Goal: Transaction & Acquisition: Purchase product/service

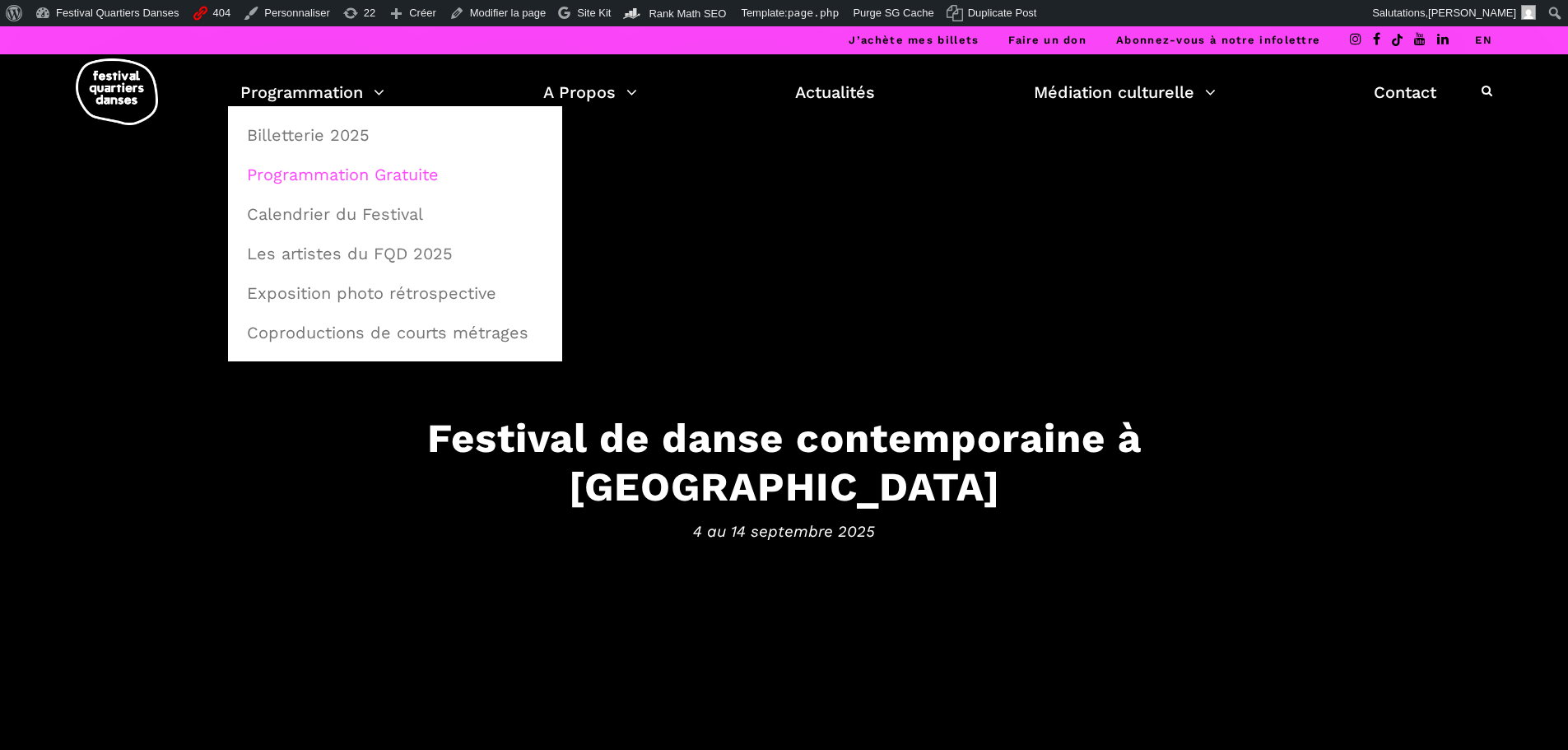
click at [336, 170] on link "Programmation Gratuite" at bounding box center [395, 174] width 316 height 38
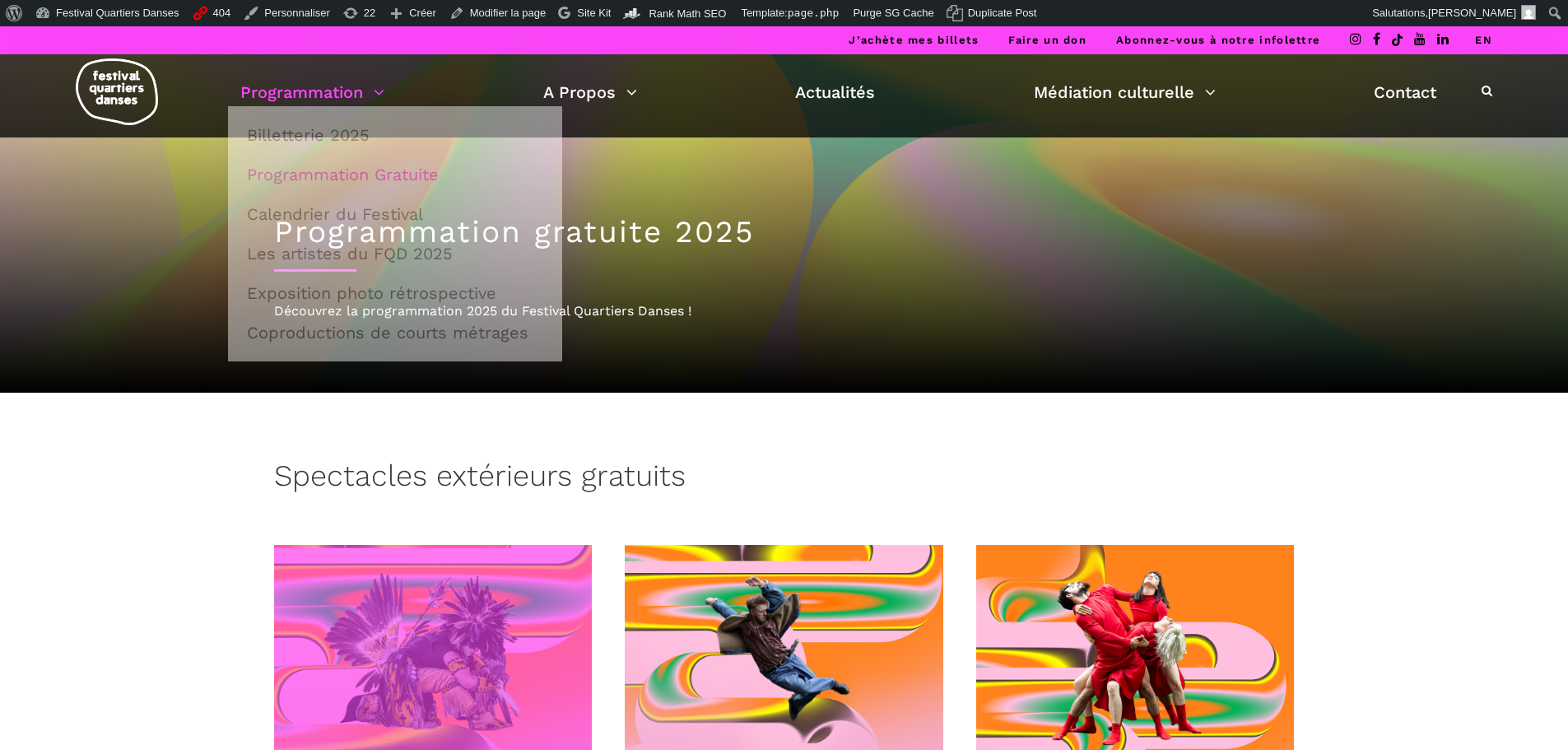
click at [485, 623] on span at bounding box center [433, 651] width 319 height 213
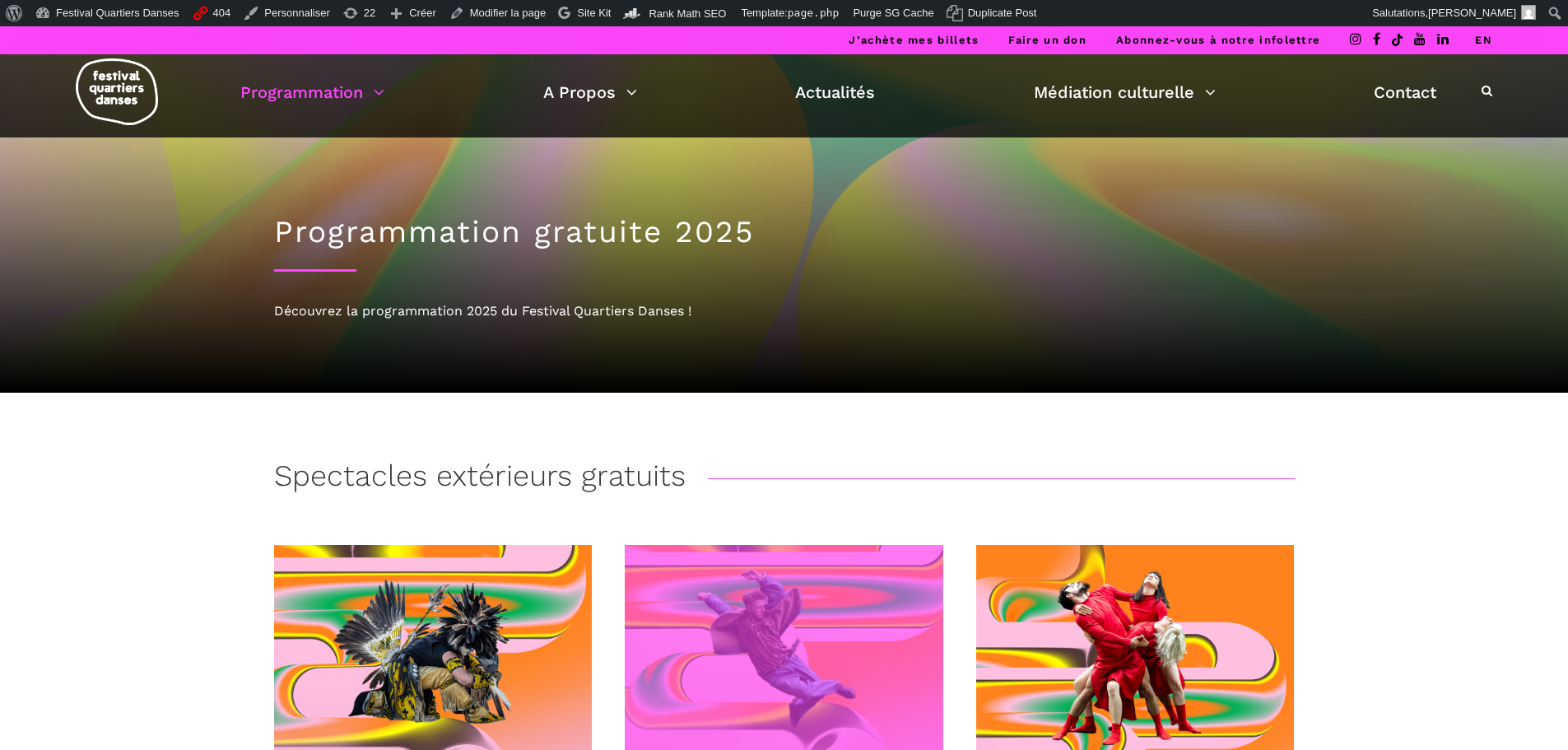
click at [788, 615] on span at bounding box center [784, 651] width 319 height 213
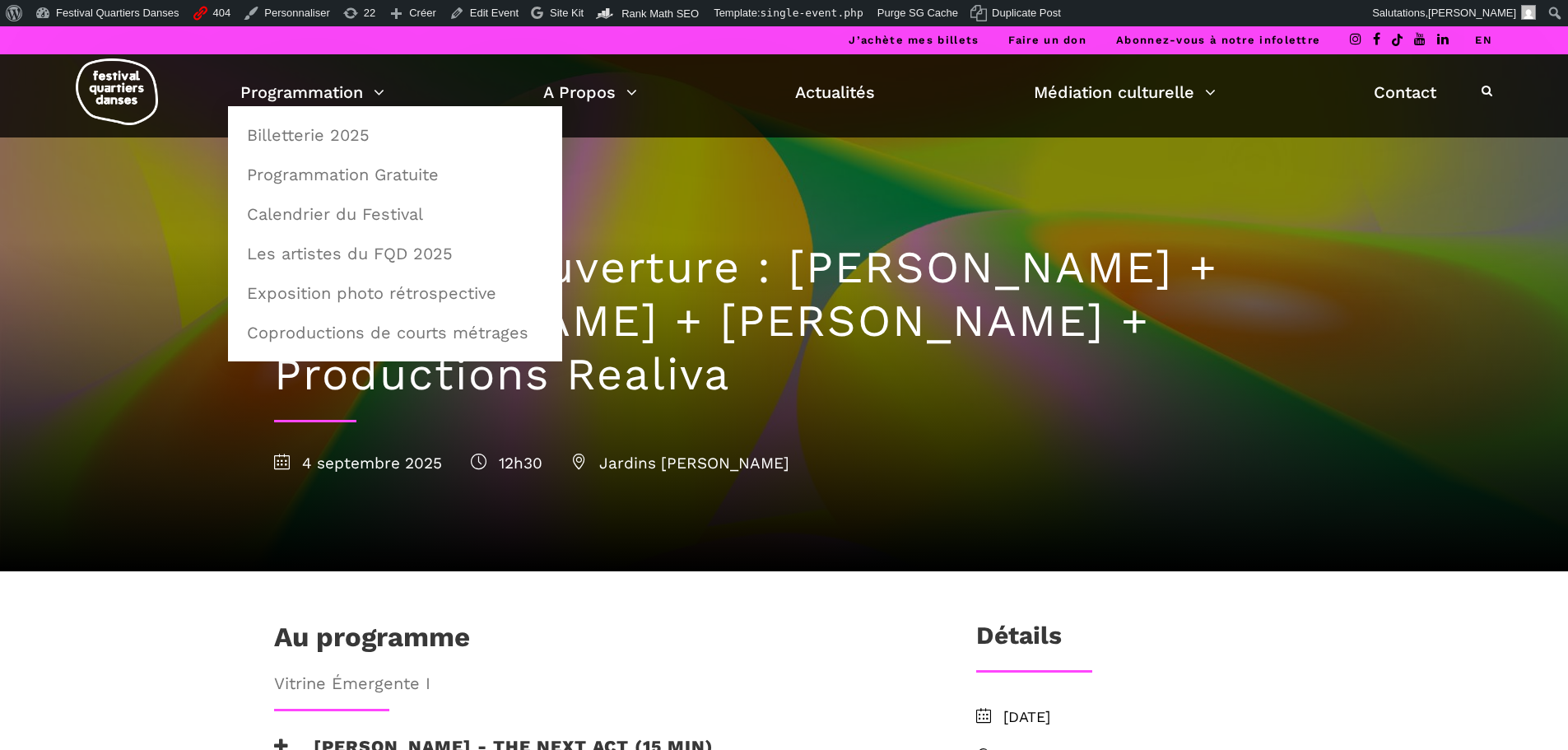
click at [79, 306] on div at bounding box center [784, 405] width 1568 height 332
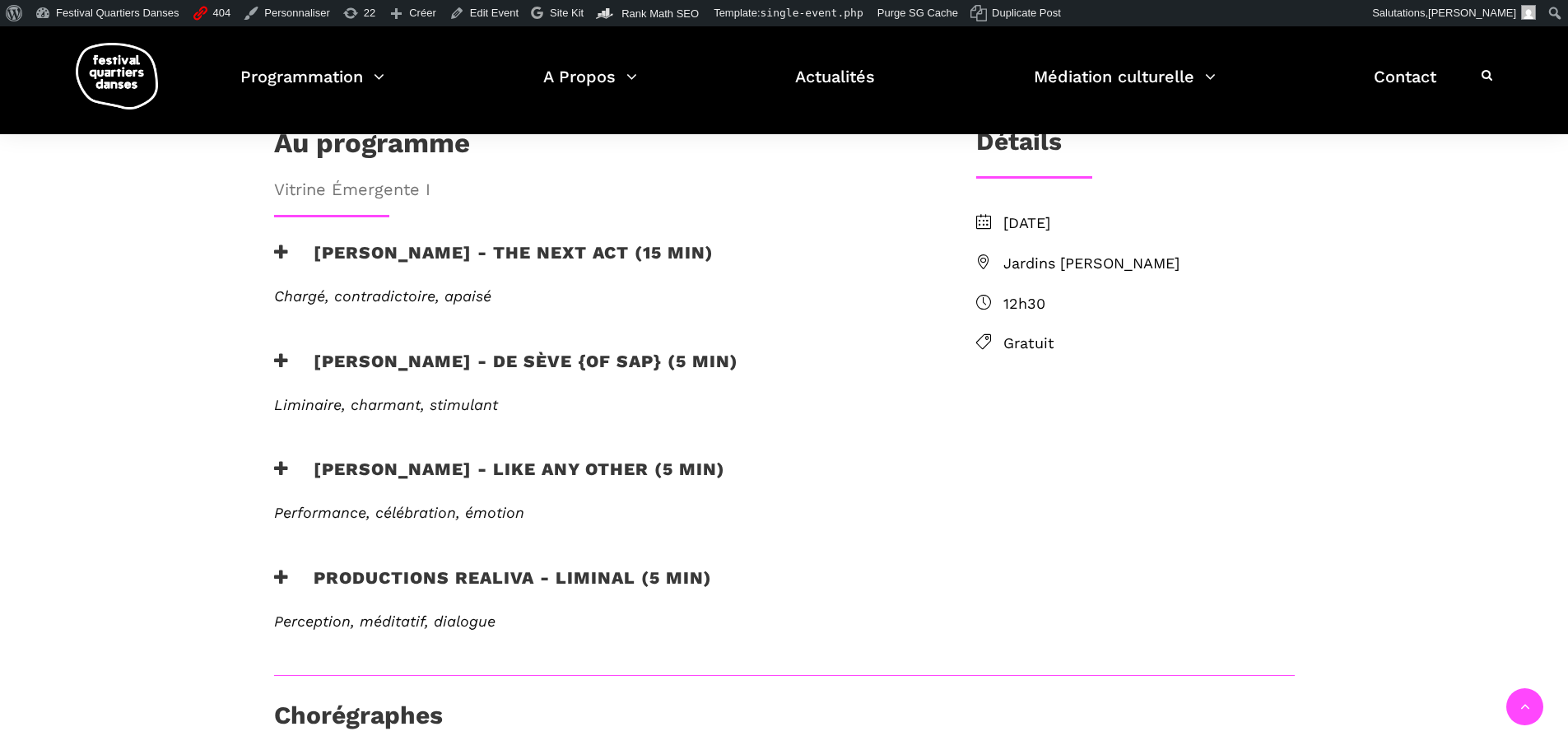
scroll to position [411, 0]
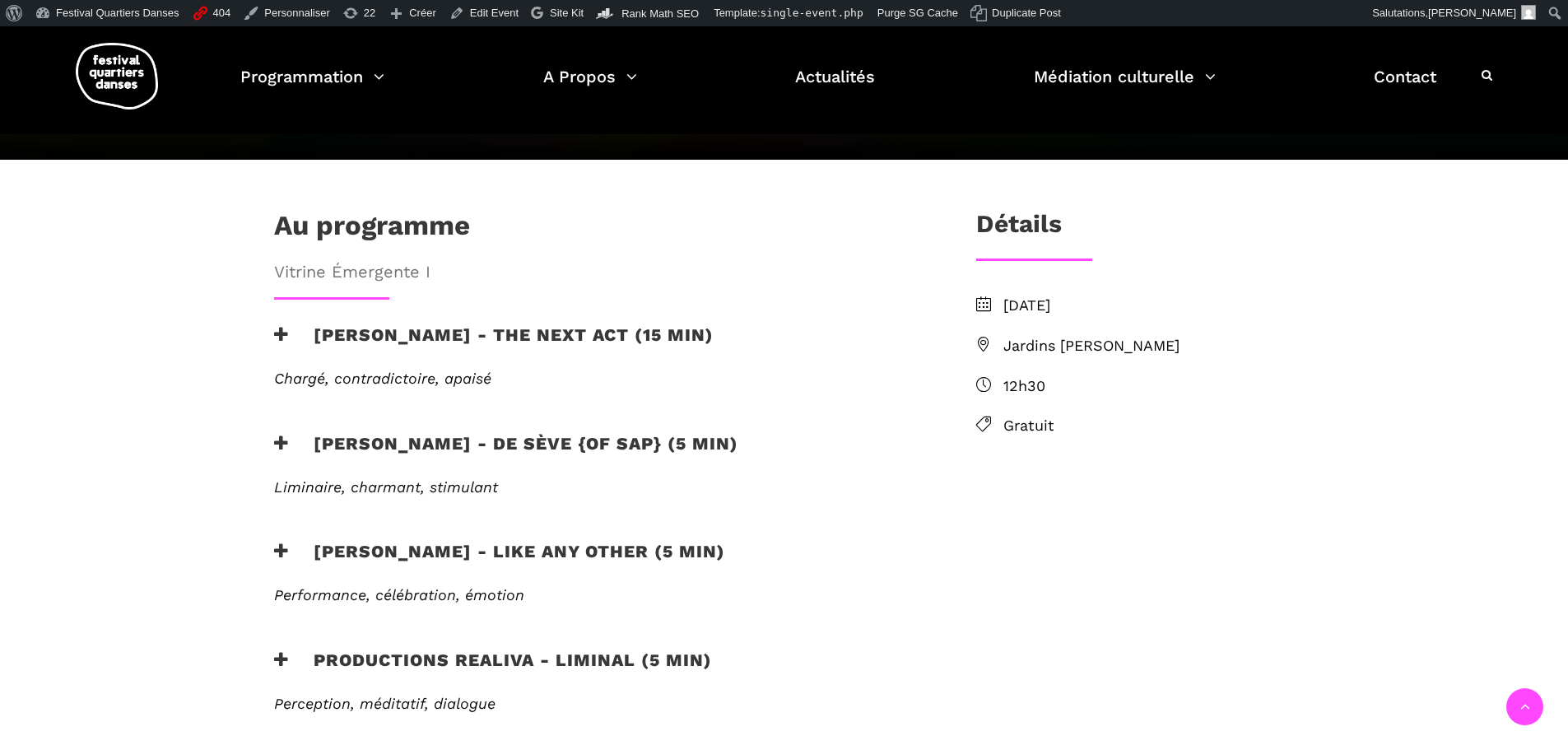
click at [587, 324] on h3 "Jake poloz - the next act (15 min)" at bounding box center [494, 345] width 440 height 42
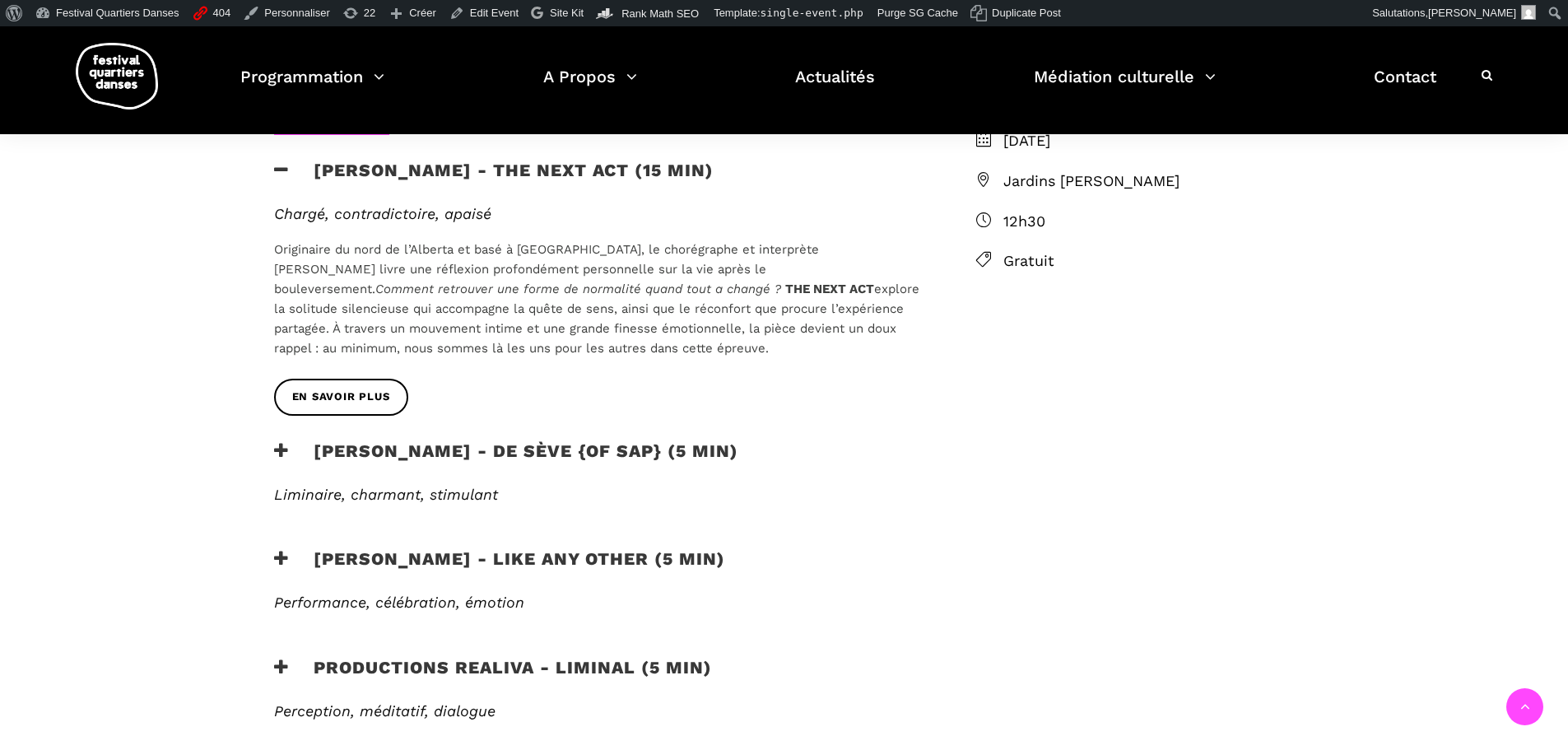
click at [557, 441] on h3 "Lamont - de sève {of sap} (5 min)" at bounding box center [506, 461] width 464 height 42
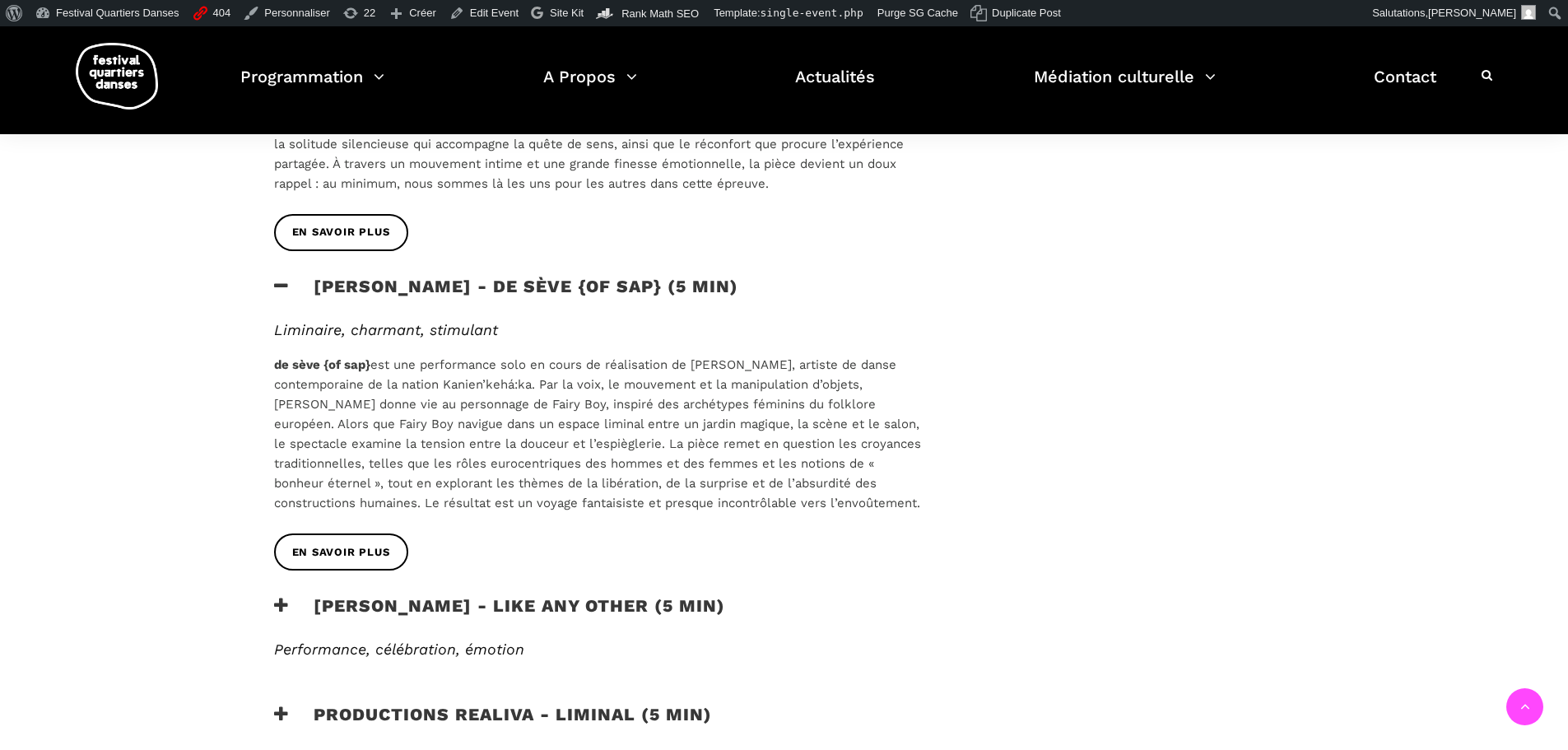
click at [575, 595] on h3 "Morgane Guillou - Like any other (5 min)" at bounding box center [500, 615] width 451 height 42
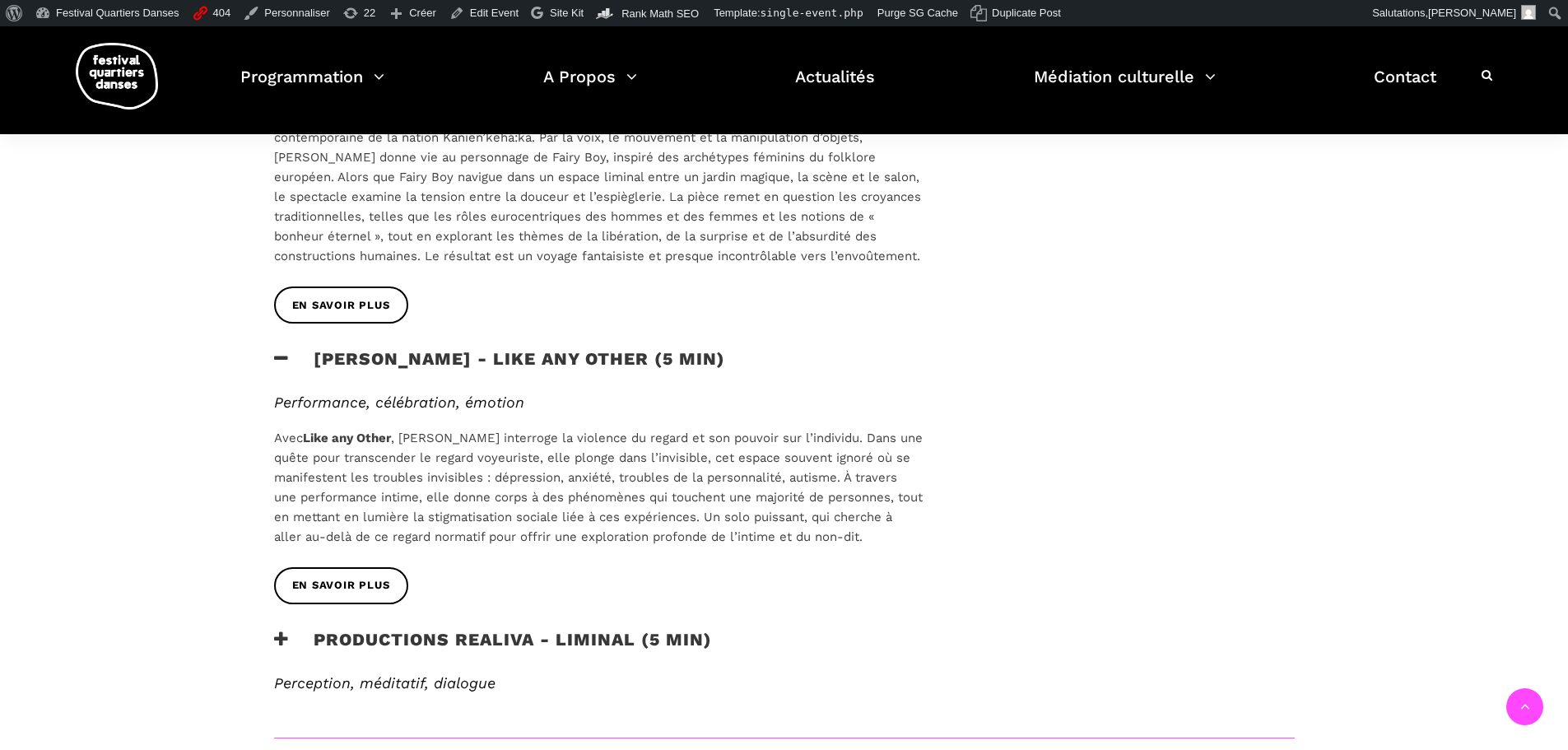
click at [533, 629] on h3 "Productions Realiva - Liminal (5 min)" at bounding box center [493, 649] width 438 height 42
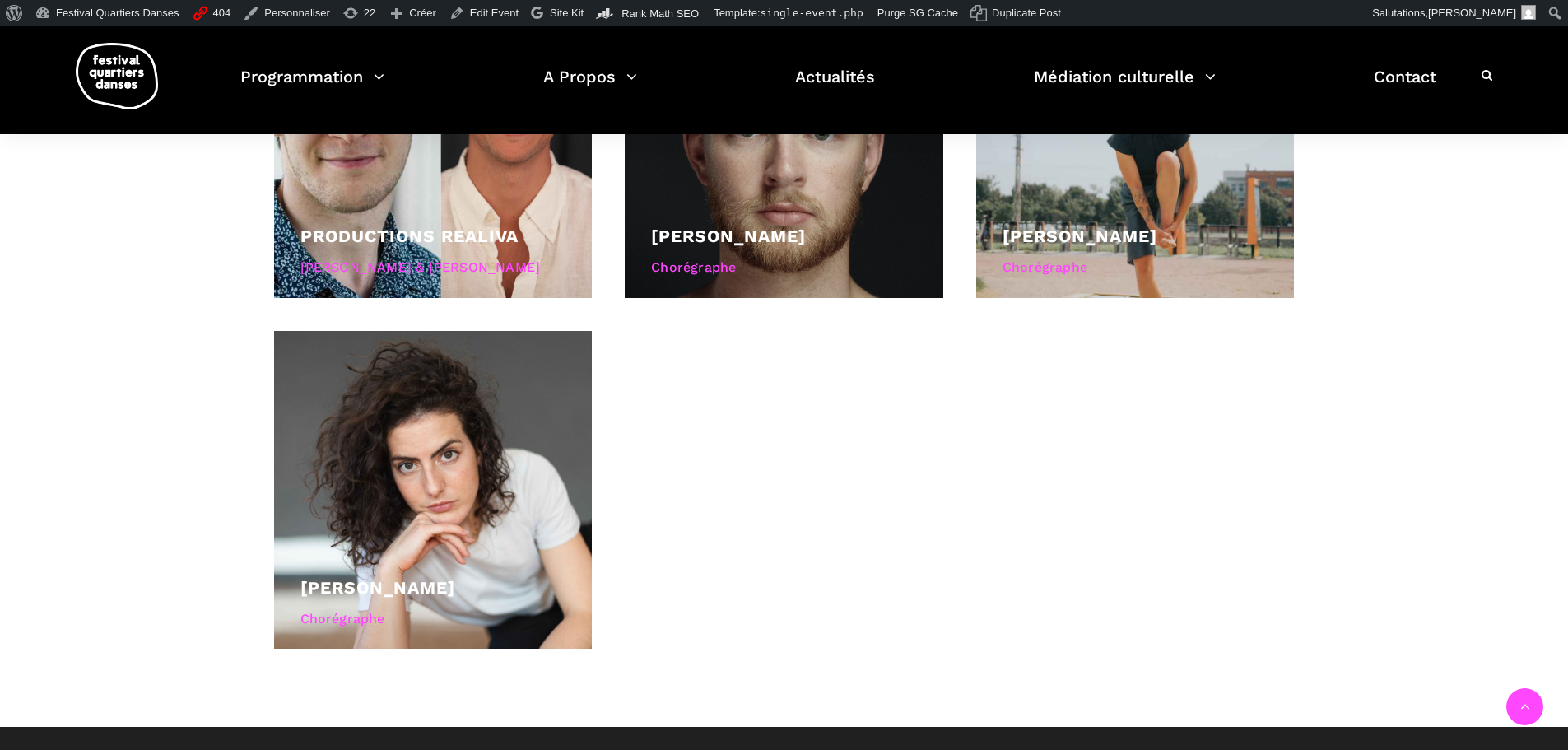
scroll to position [2057, 0]
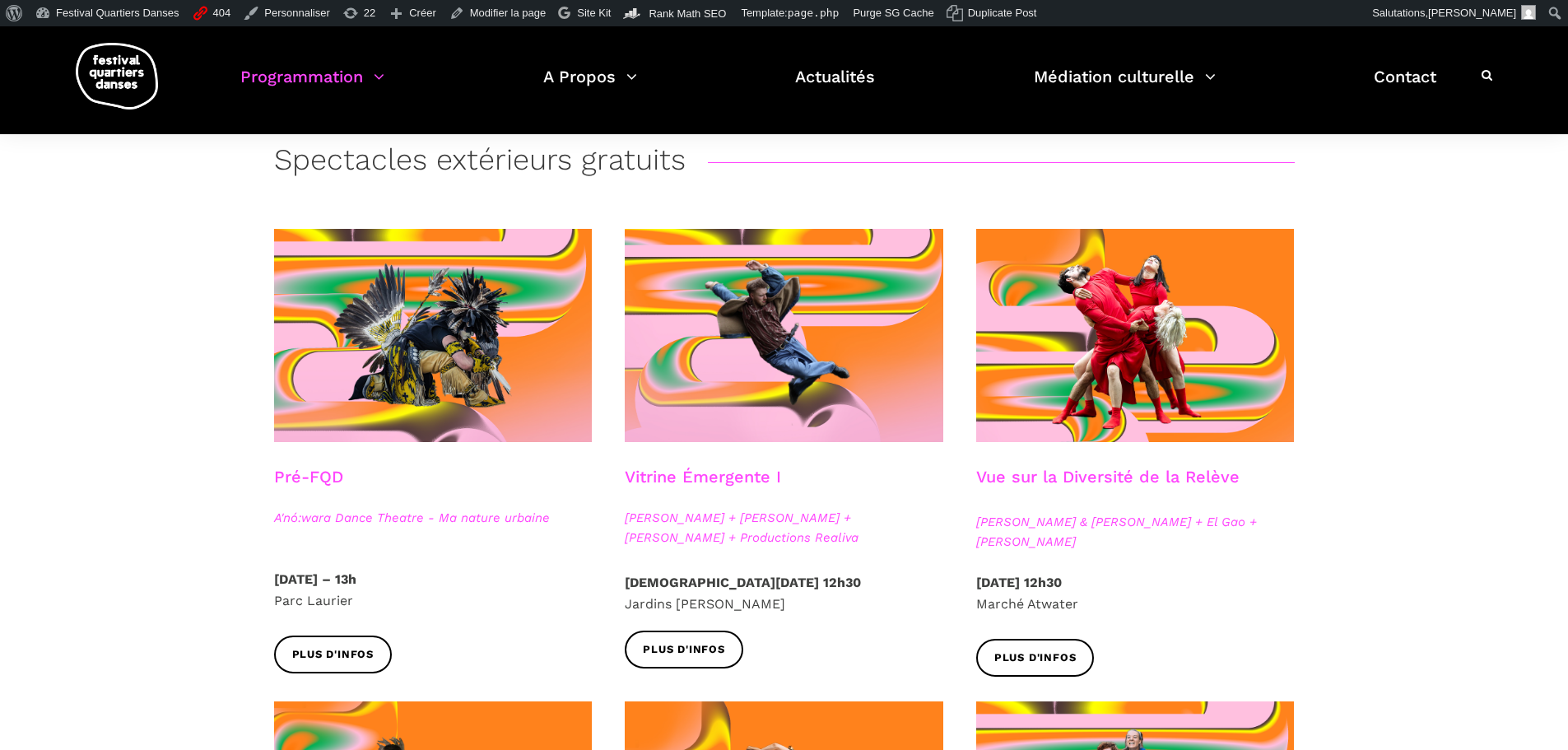
scroll to position [411, 0]
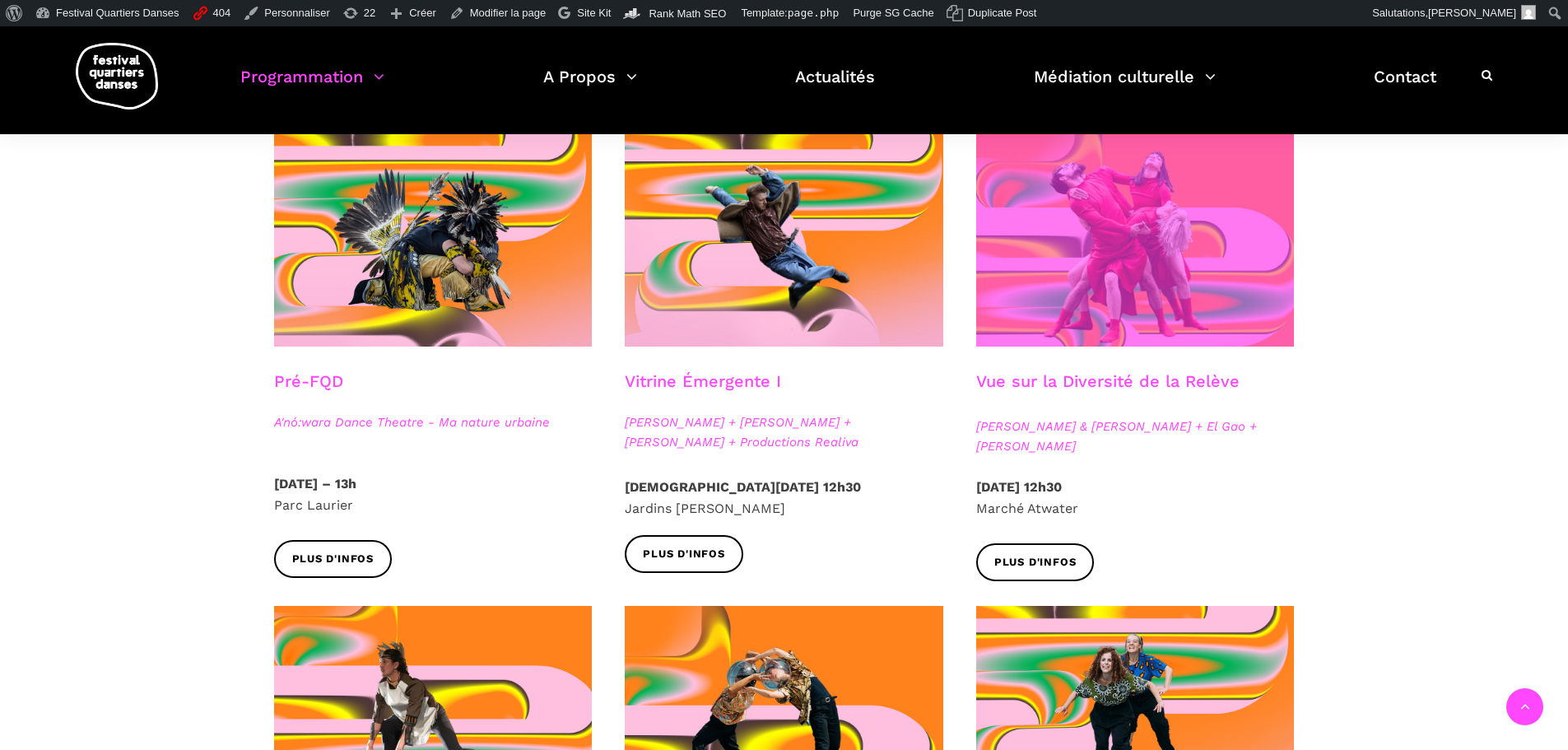
click at [1101, 264] on span at bounding box center [1136, 239] width 319 height 213
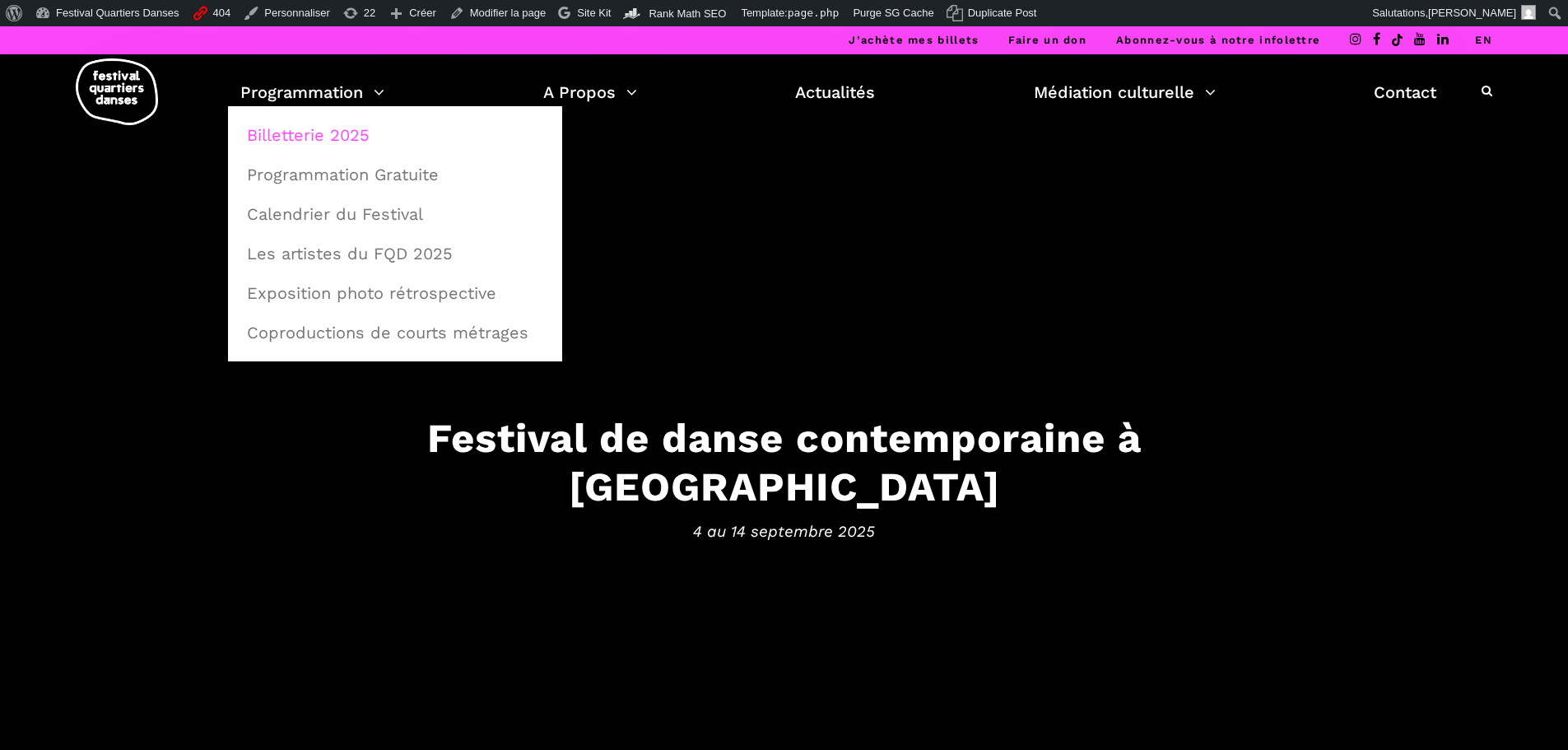
click at [301, 133] on link "Billetterie 2025" at bounding box center [395, 135] width 316 height 38
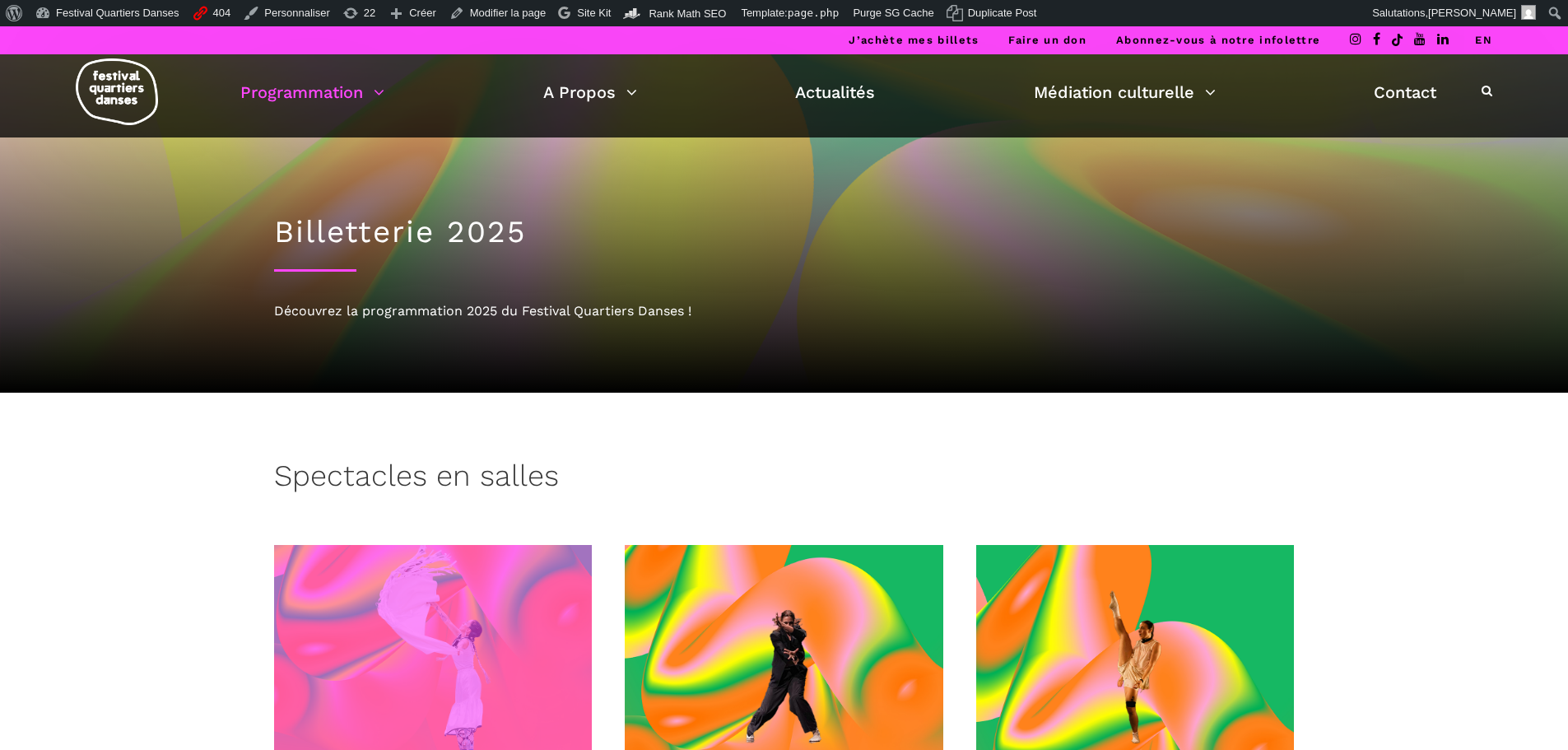
click at [476, 623] on span at bounding box center [433, 651] width 319 height 213
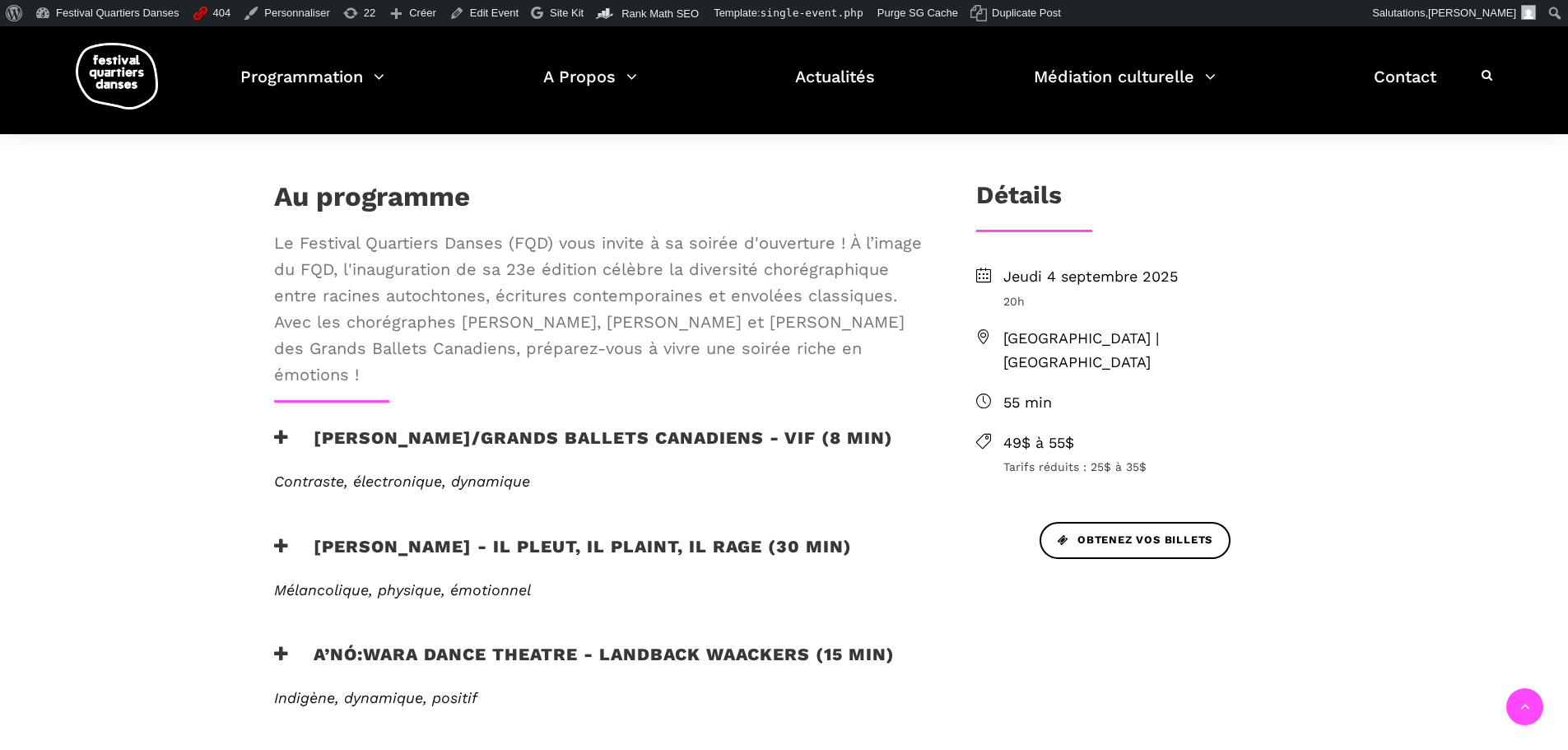
scroll to position [411, 0]
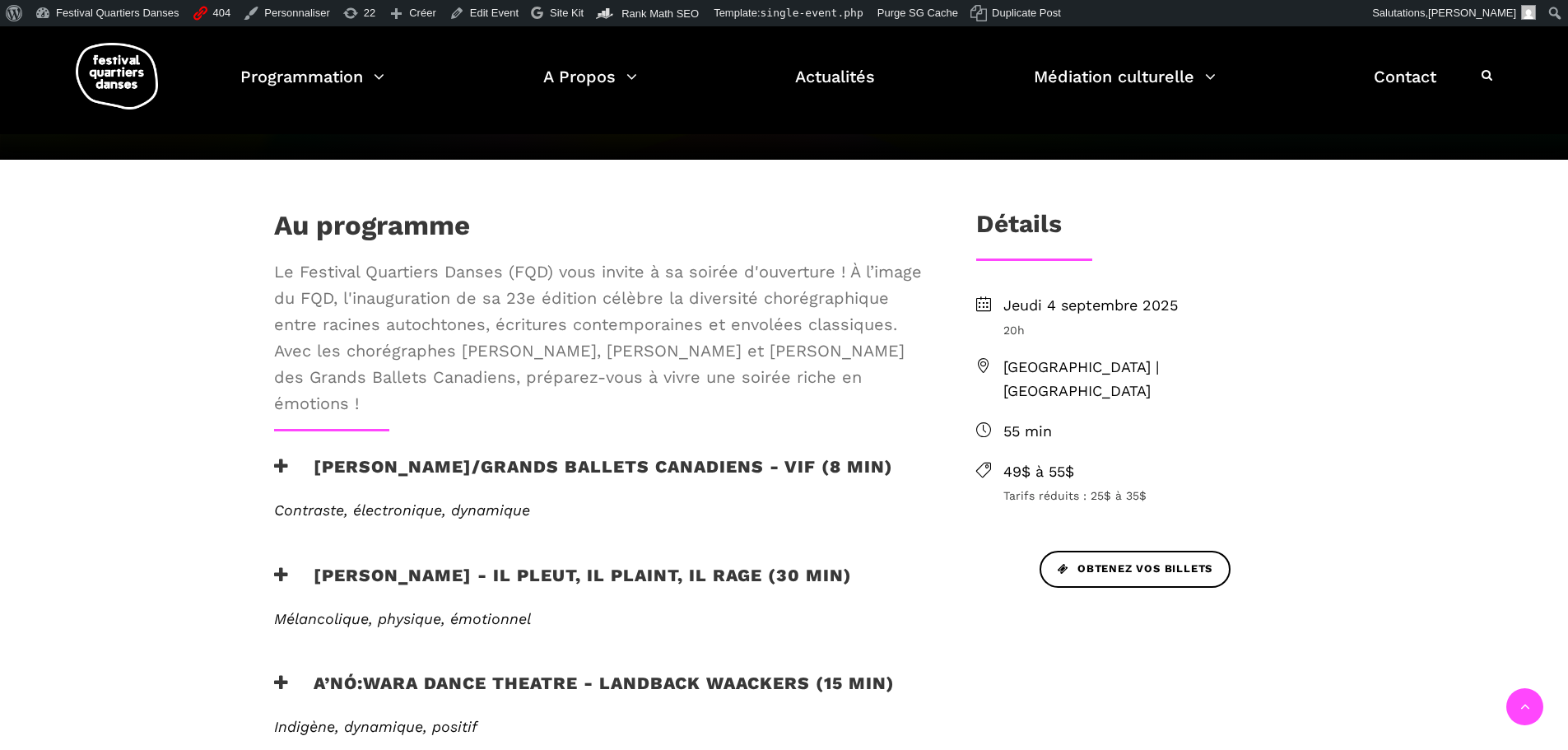
drag, startPoint x: 389, startPoint y: 404, endPoint x: 273, endPoint y: 278, distance: 171.3
click at [273, 278] on div "Au programme Le Festival Quartiers Danses (FQD) vous invite à sa soirée d'ouver…" at bounding box center [599, 319] width 682 height 220
copy span "Le Festival Quartiers Danses (FQD) vous invite à sa soirée d'ouverture ! À l’im…"
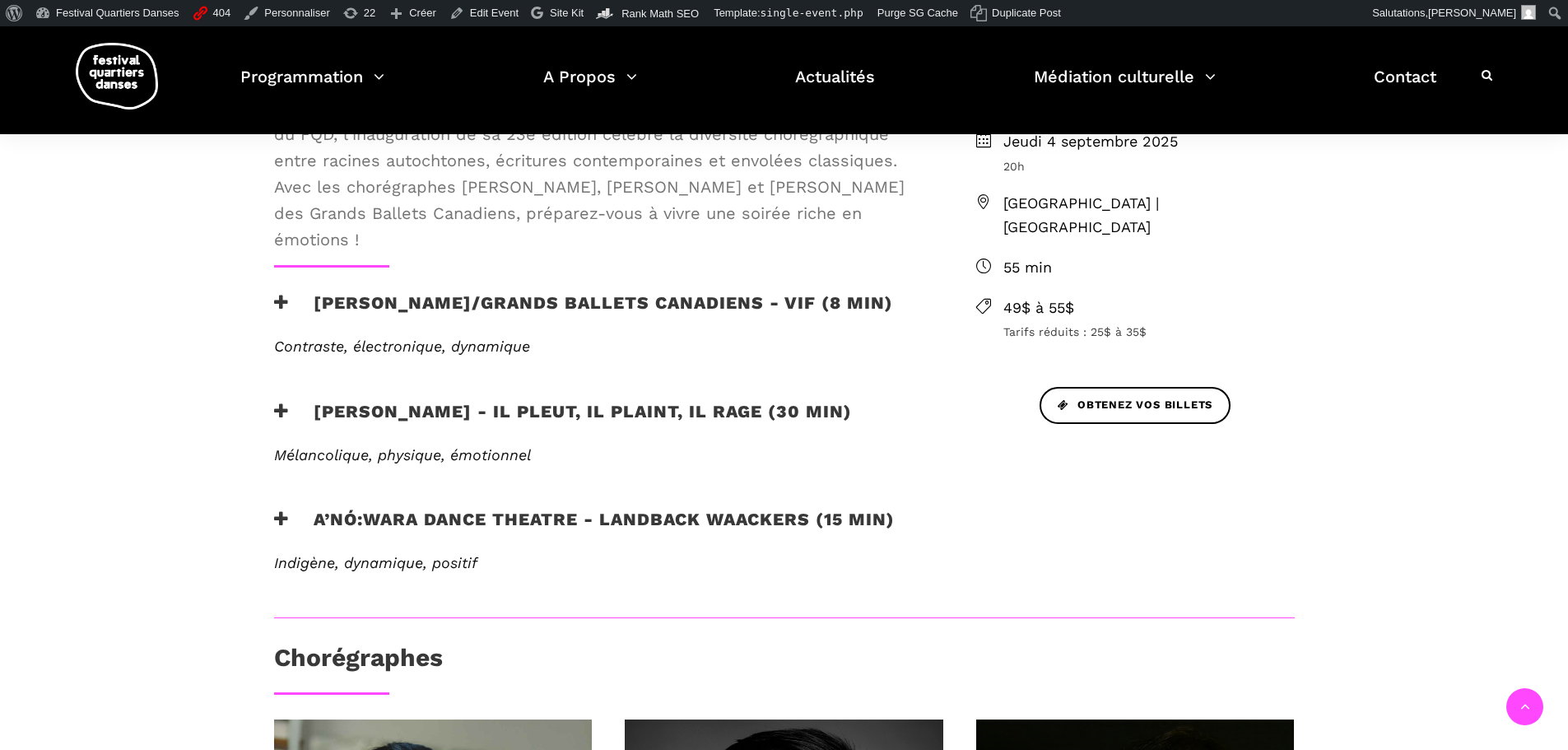
scroll to position [576, 0]
click at [577, 525] on h3 "A’nó:wara Dance Theatre - Landback Waackers (15 min)" at bounding box center [585, 528] width 621 height 42
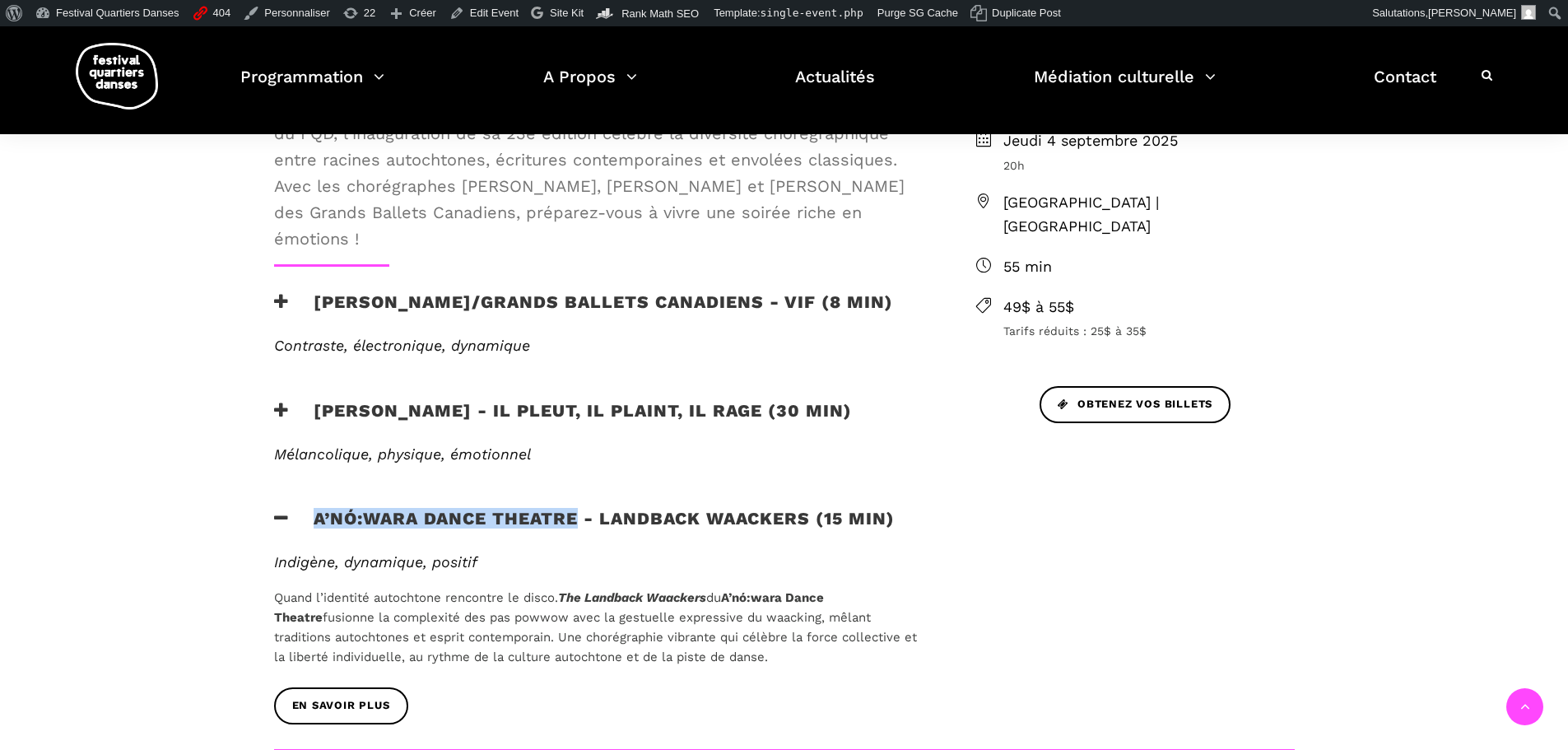
drag, startPoint x: 317, startPoint y: 518, endPoint x: 575, endPoint y: 516, distance: 258.0
click at [575, 516] on h3 "A’nó:wara Dance Theatre - Landback Waackers (15 min)" at bounding box center [585, 528] width 621 height 42
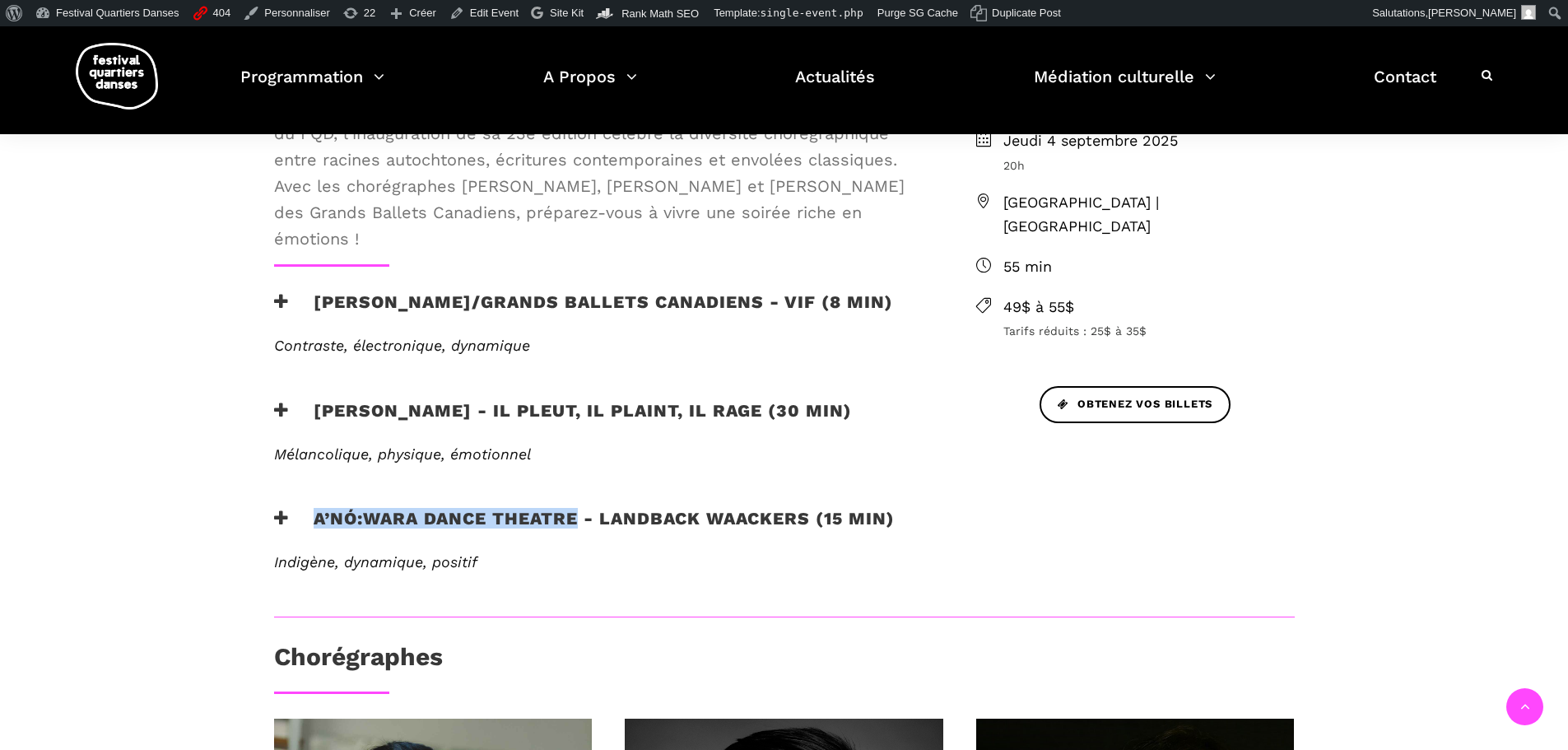
copy h3 "A’nó:wara Dance Theatre"
click at [1100, 396] on span "Obtenez vos billets" at bounding box center [1135, 405] width 154 height 18
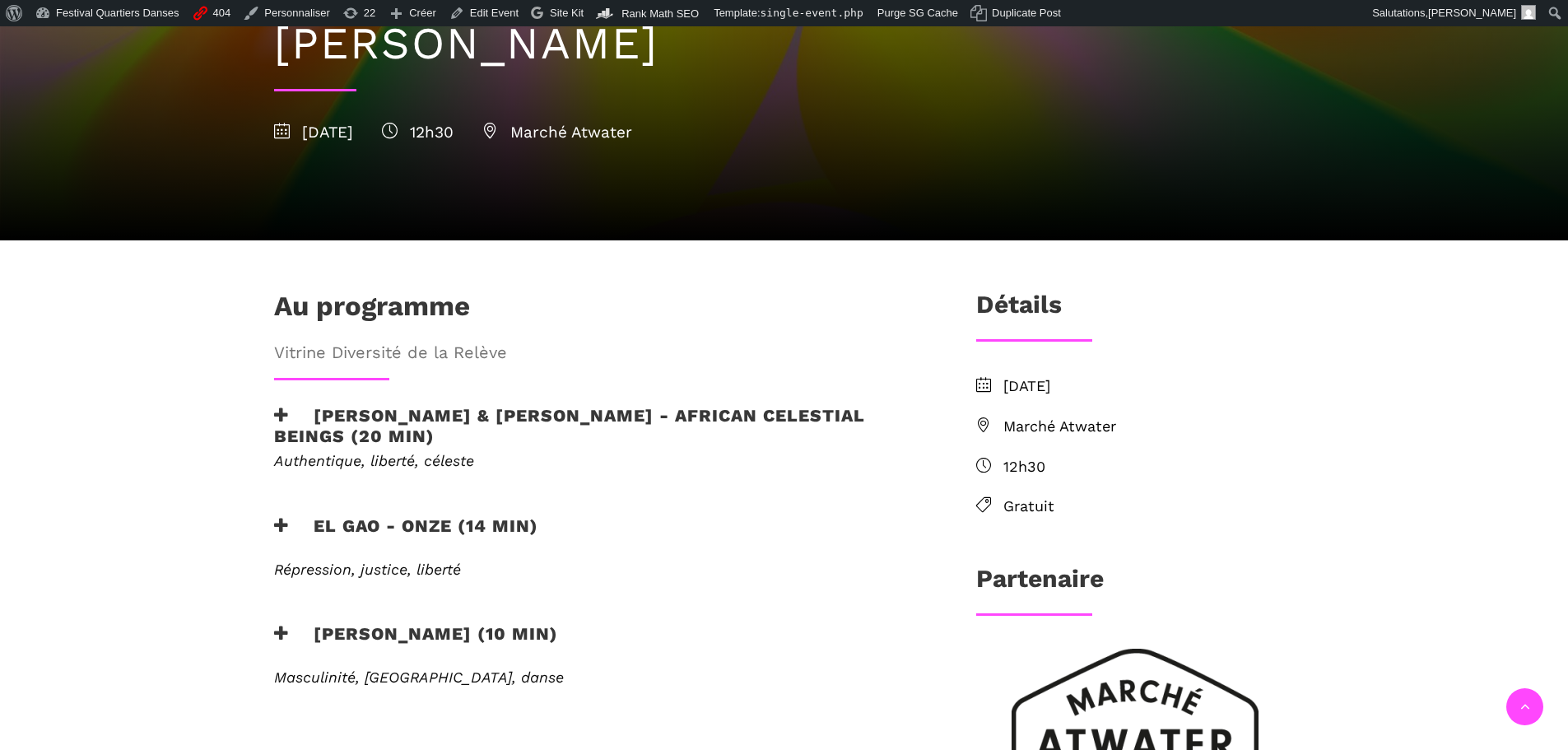
scroll to position [411, 0]
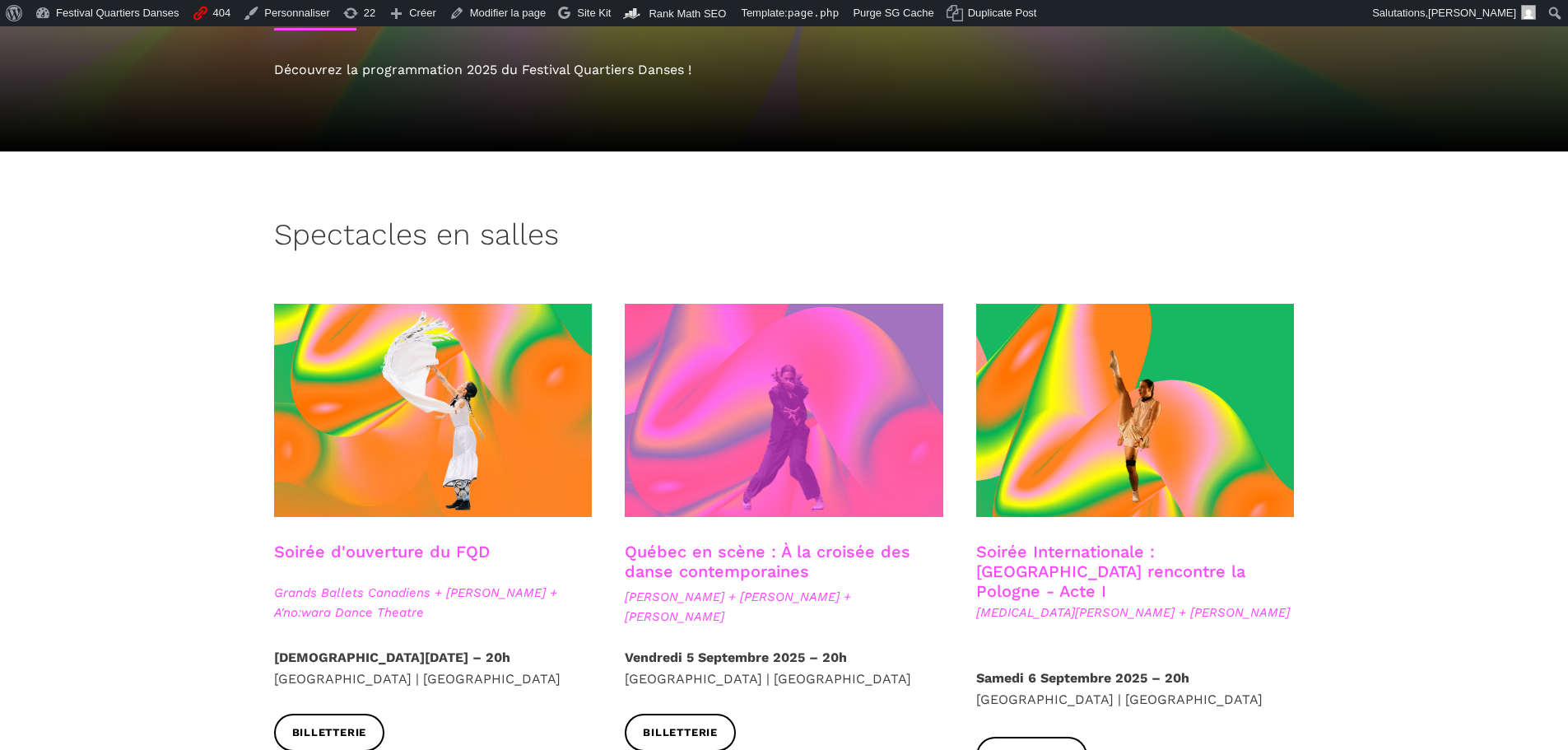
scroll to position [247, 0]
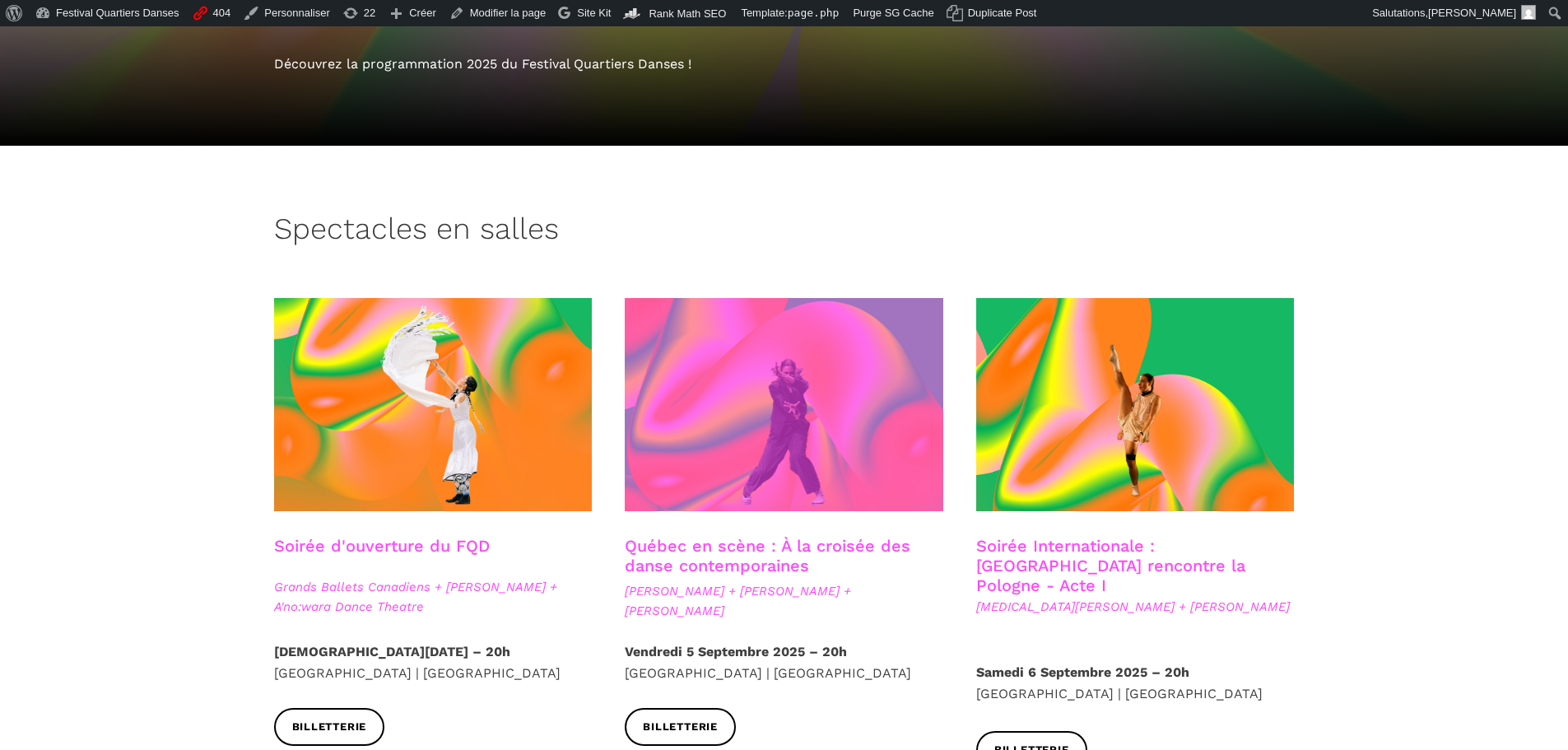
click at [807, 387] on span at bounding box center [784, 405] width 319 height 213
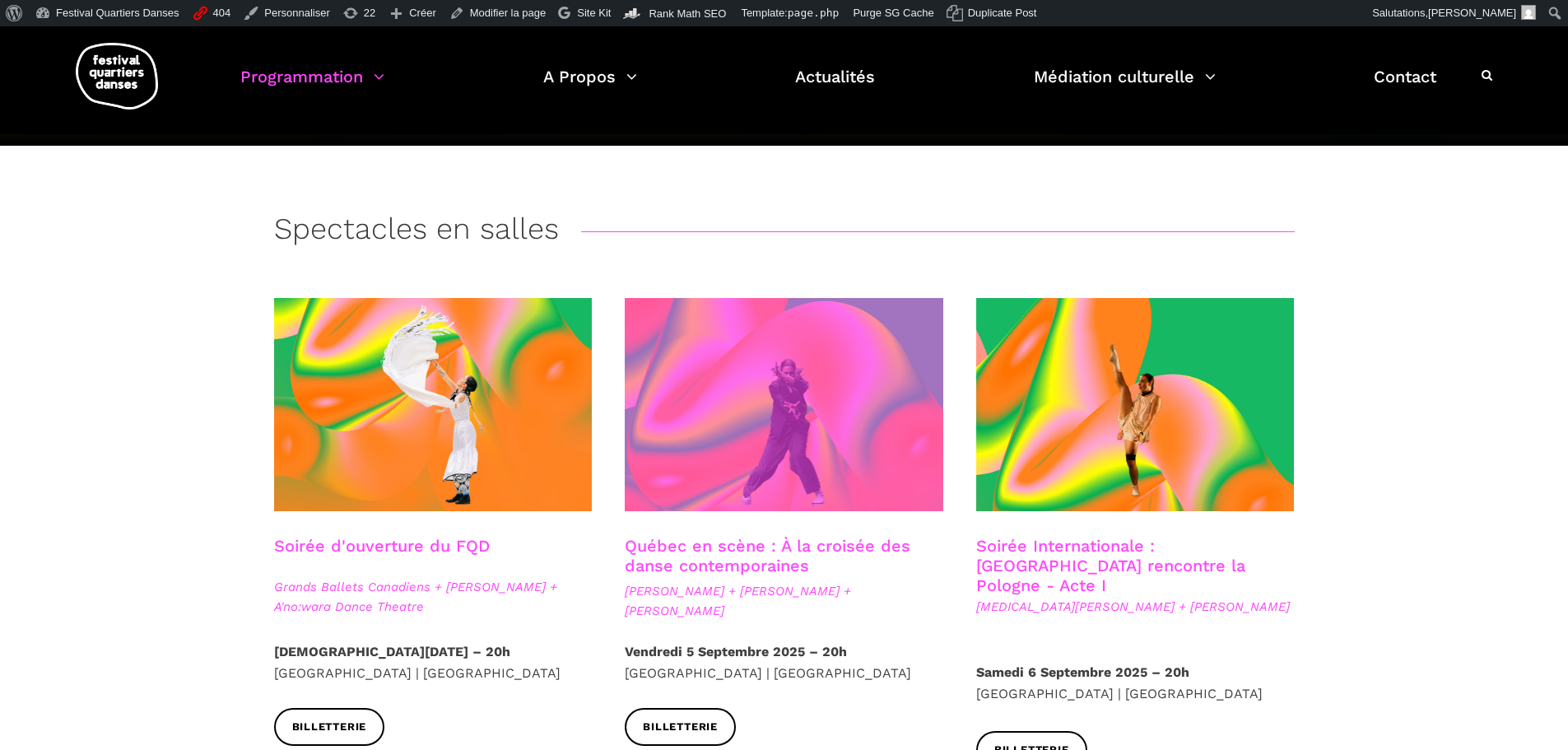
click at [753, 487] on span at bounding box center [784, 405] width 319 height 213
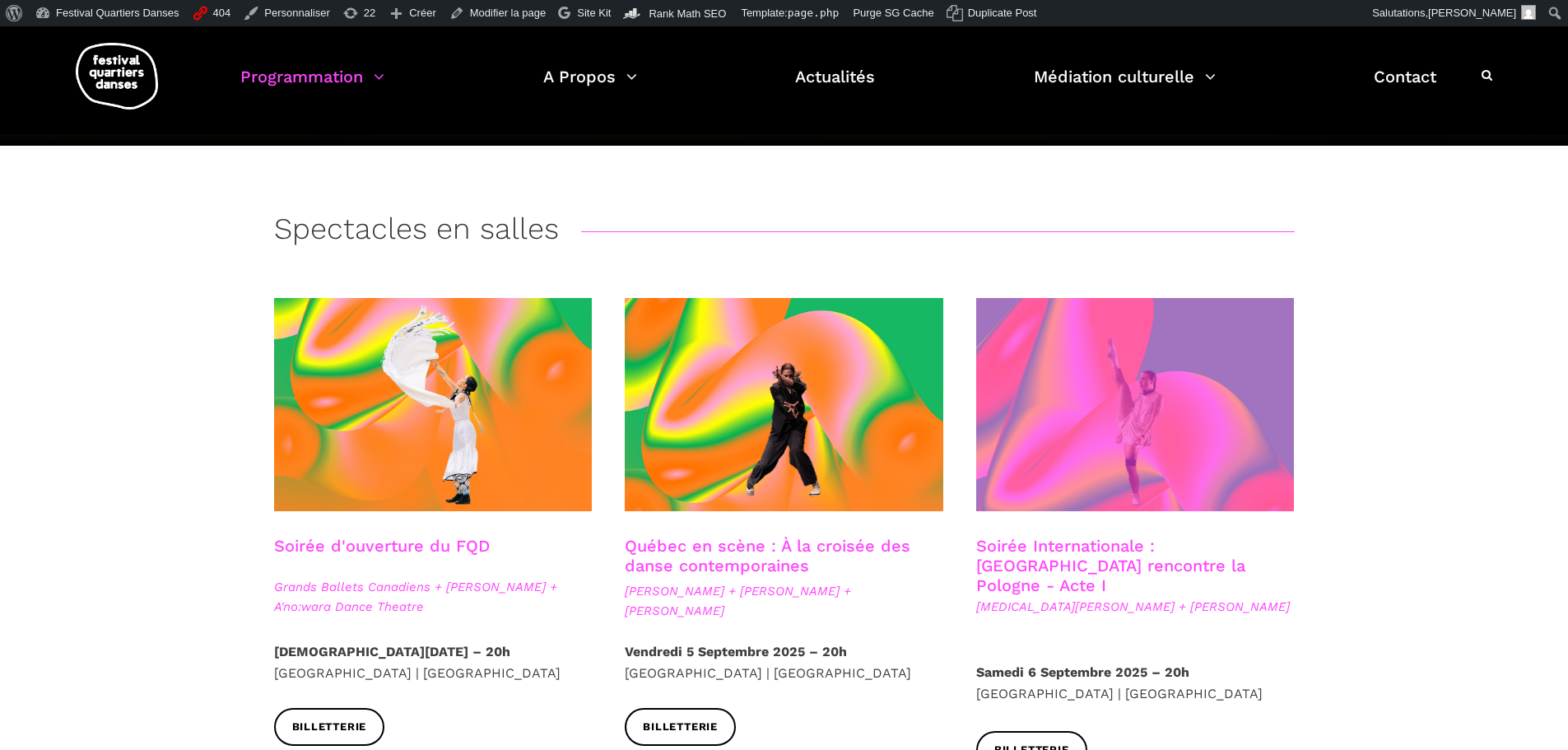
click at [1138, 426] on span at bounding box center [1136, 405] width 319 height 213
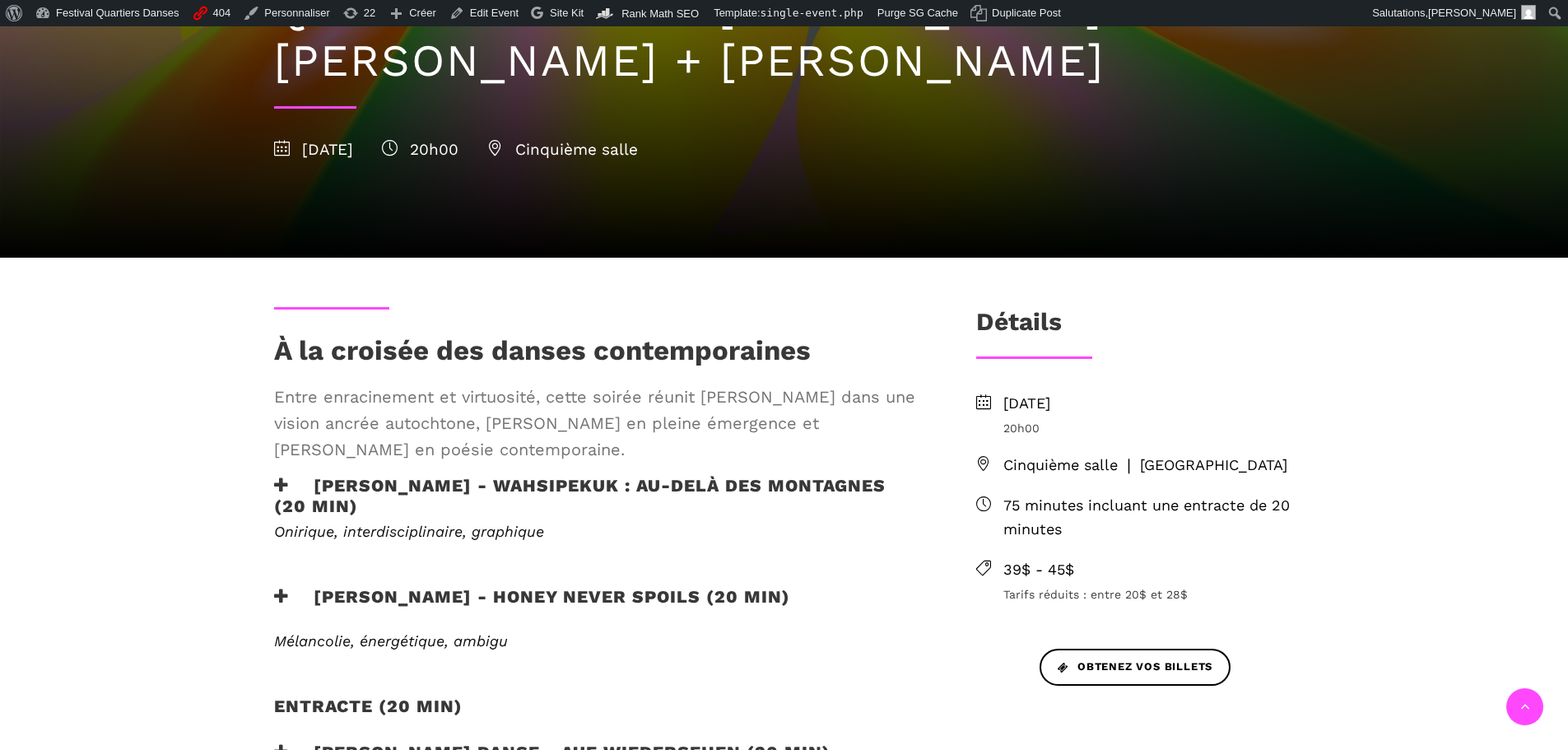
scroll to position [411, 0]
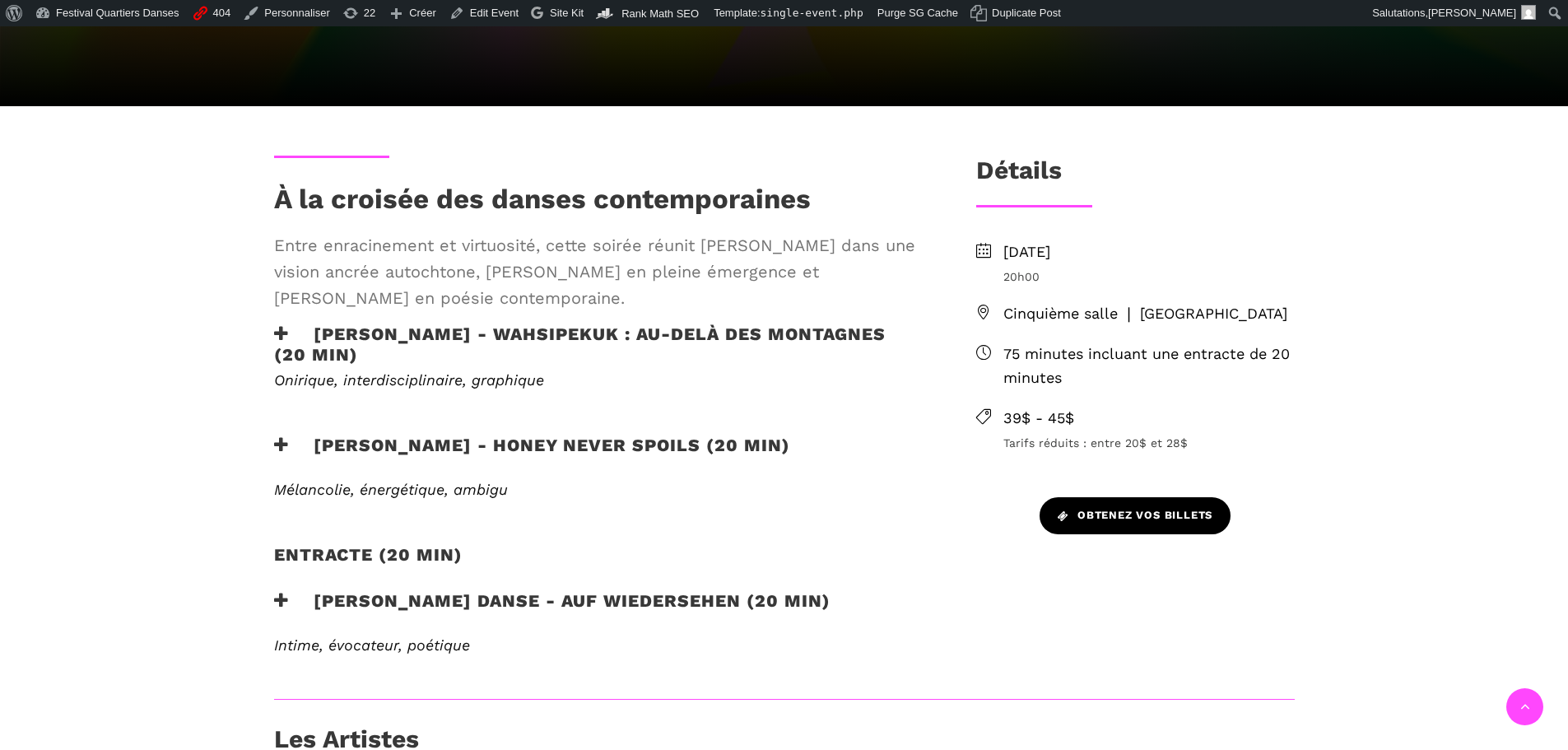
click at [1183, 510] on span "Obtenez vos billets" at bounding box center [1135, 515] width 154 height 18
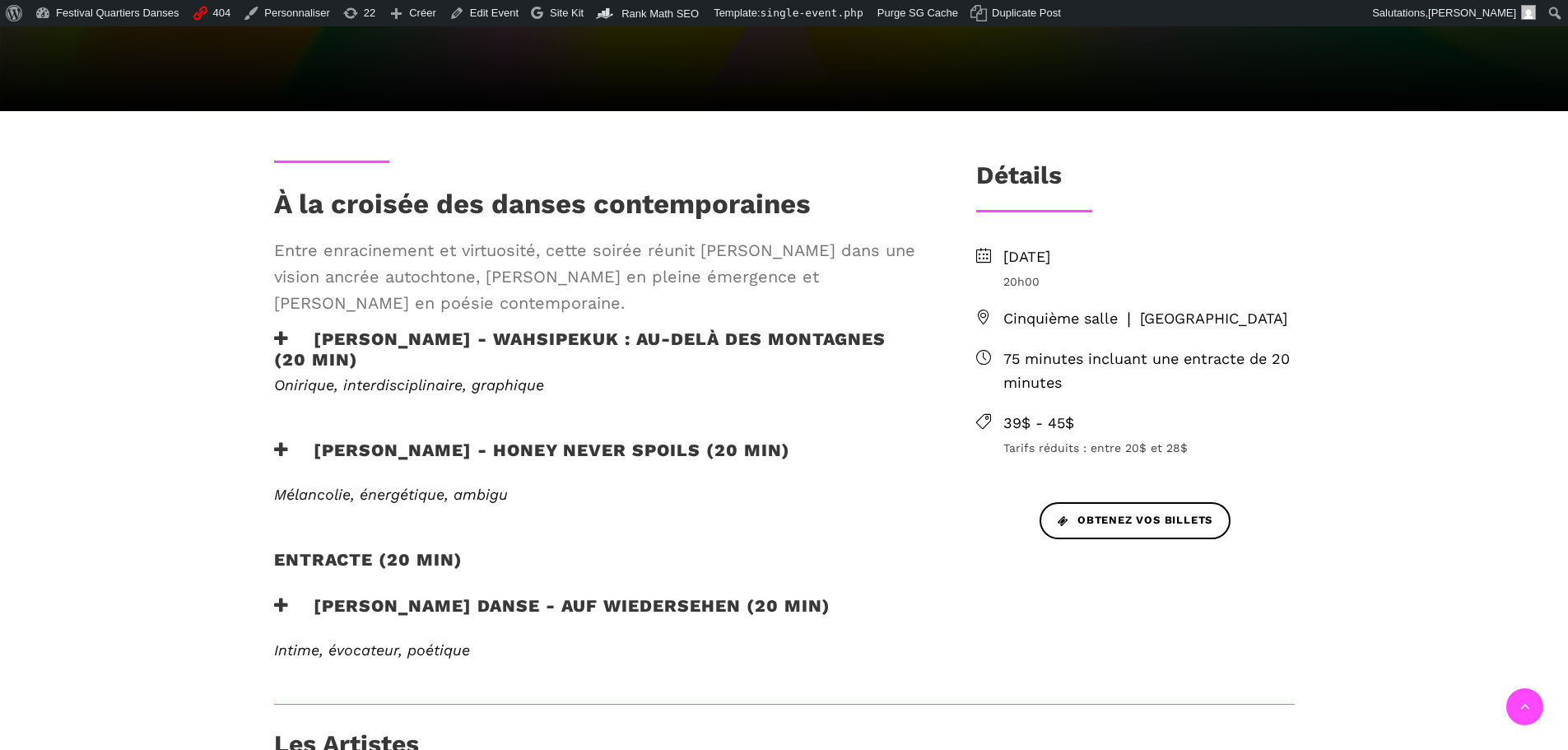
scroll to position [411, 0]
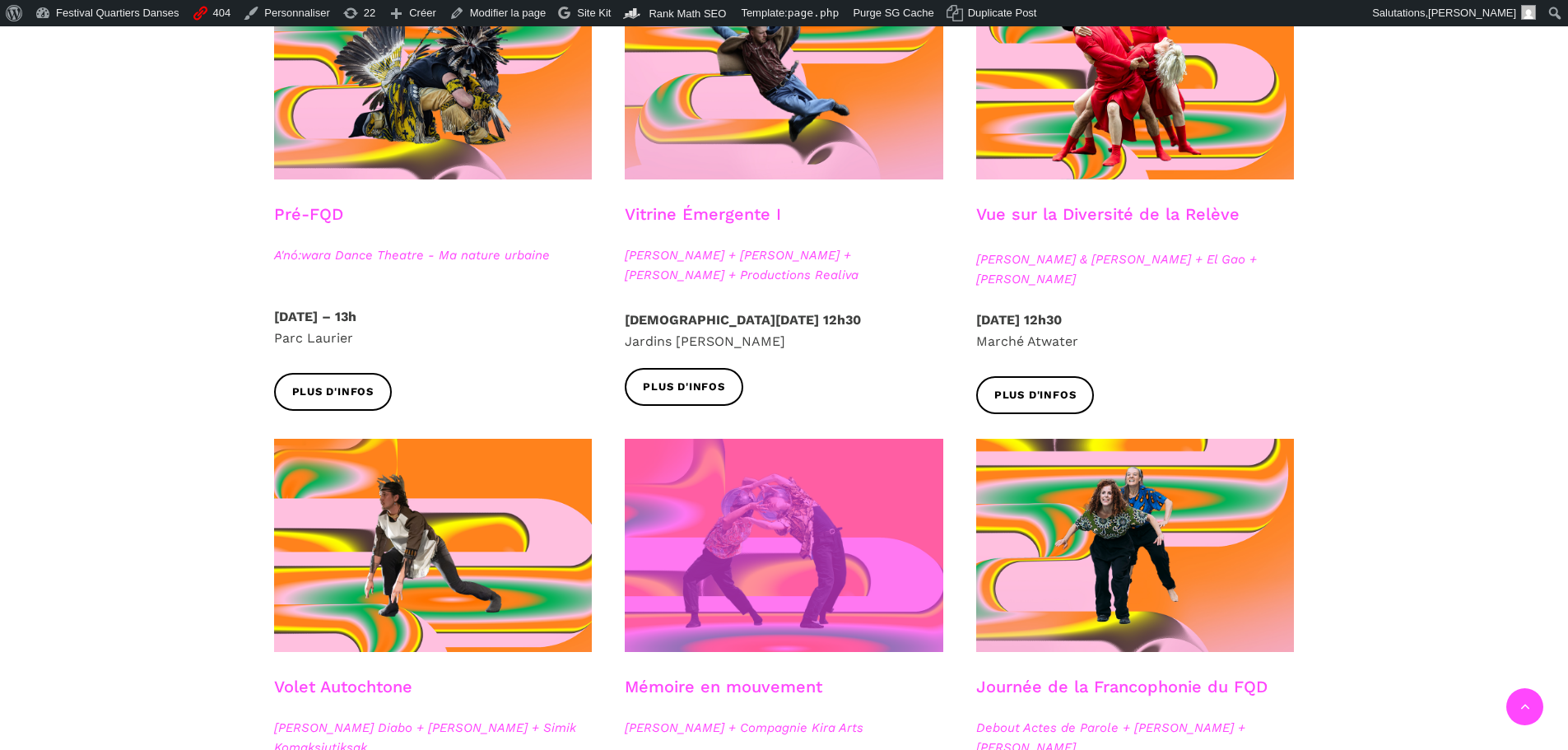
scroll to position [605, 0]
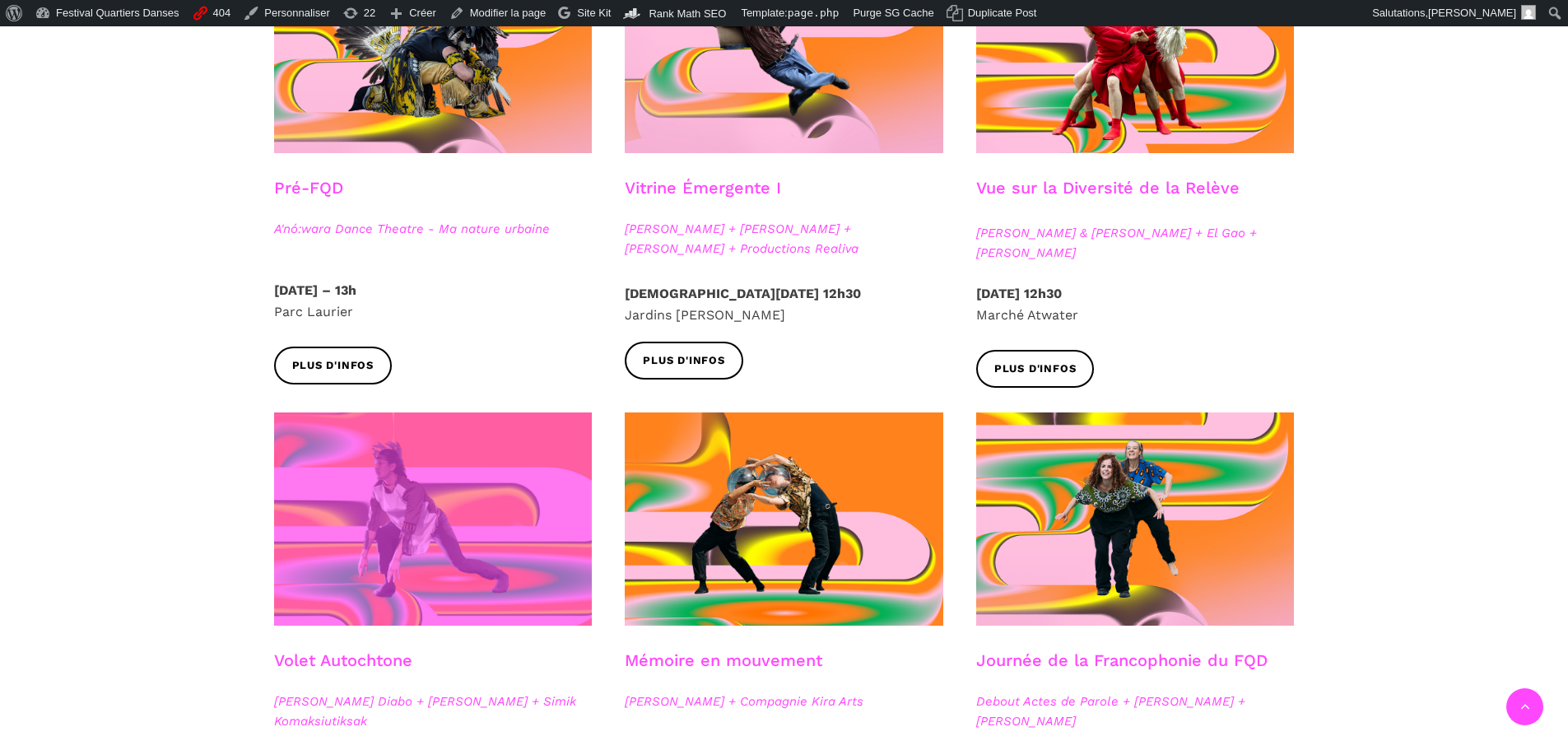
click at [420, 536] on span at bounding box center [433, 518] width 319 height 213
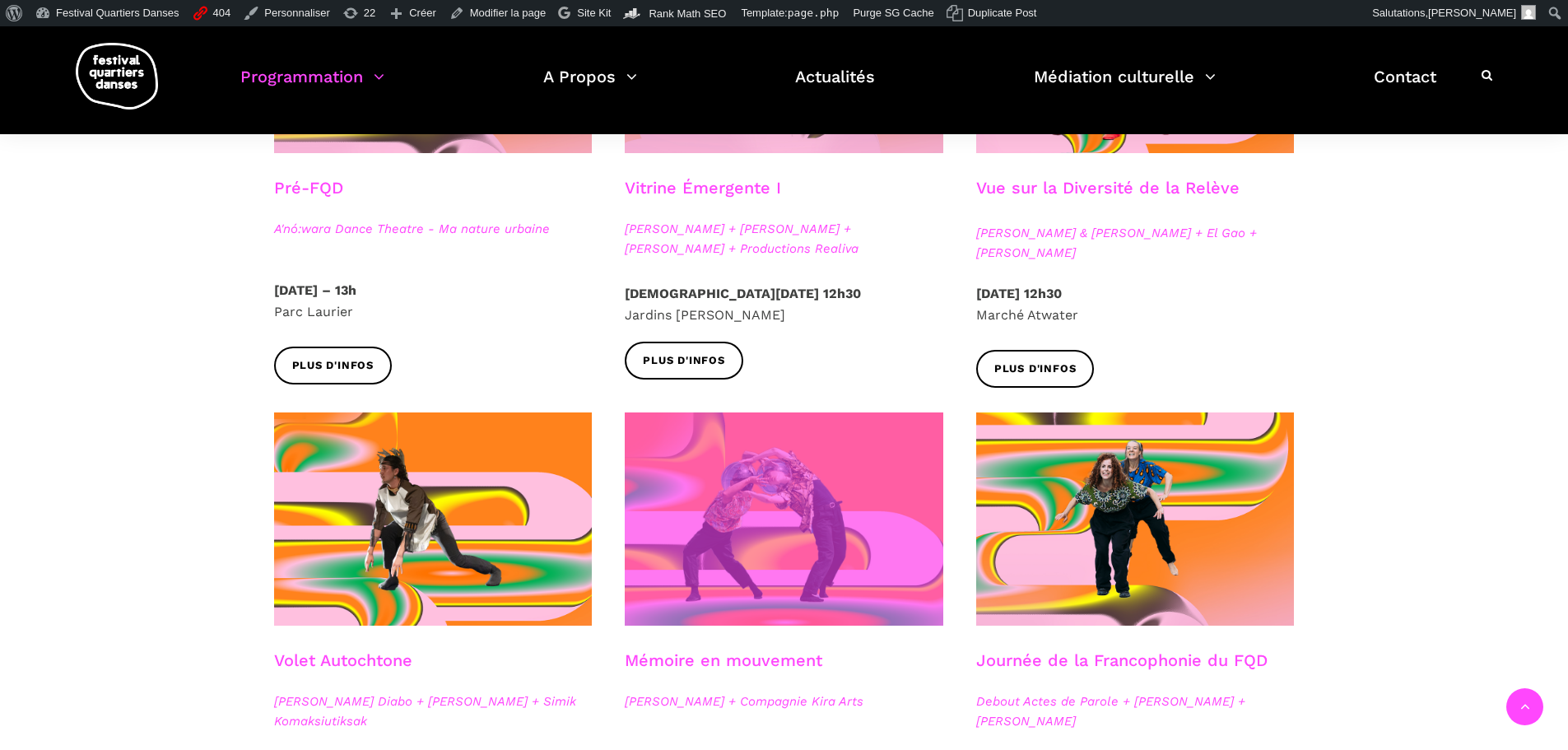
scroll to position [687, 0]
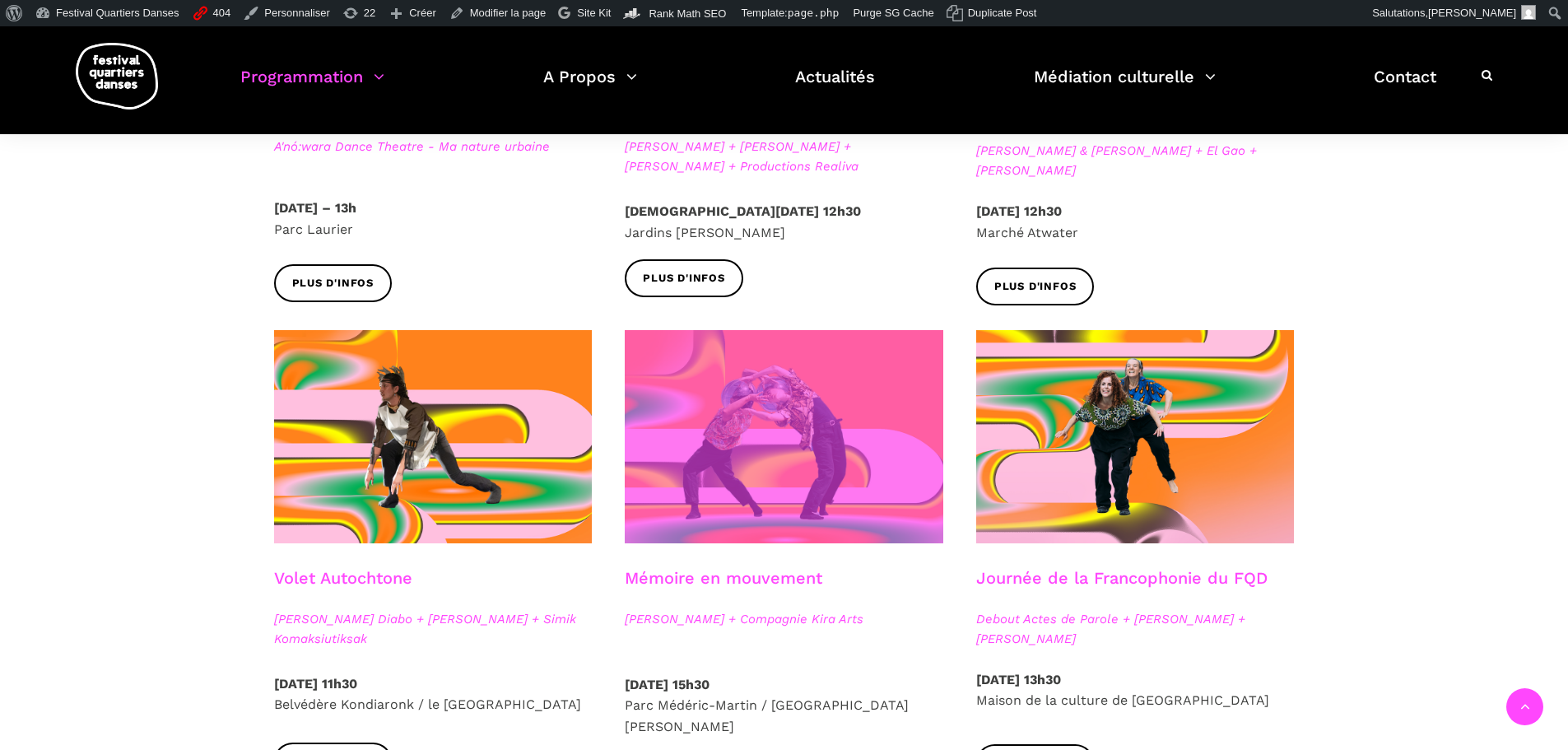
click at [783, 466] on span at bounding box center [784, 436] width 319 height 213
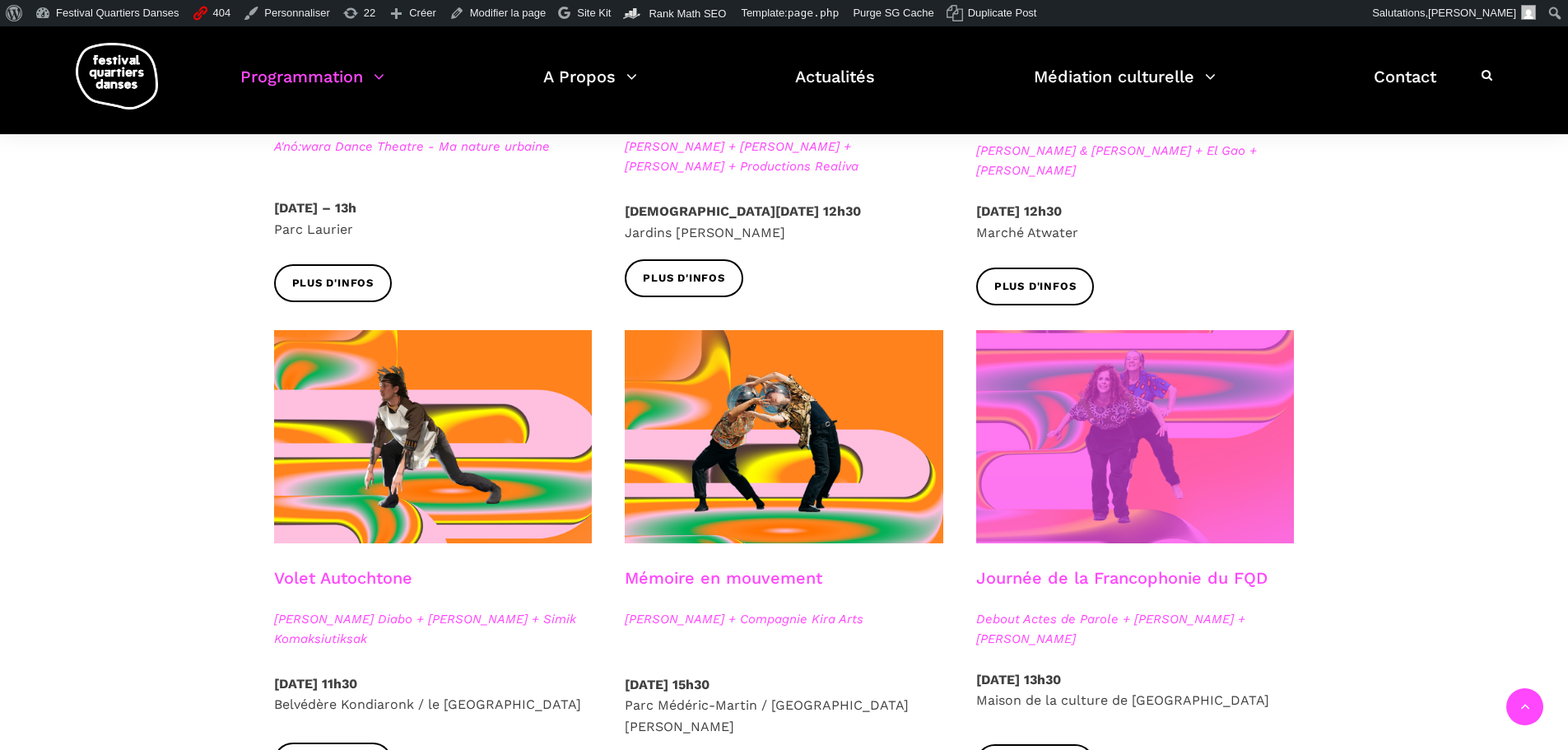
click at [1098, 507] on span at bounding box center [1136, 436] width 319 height 213
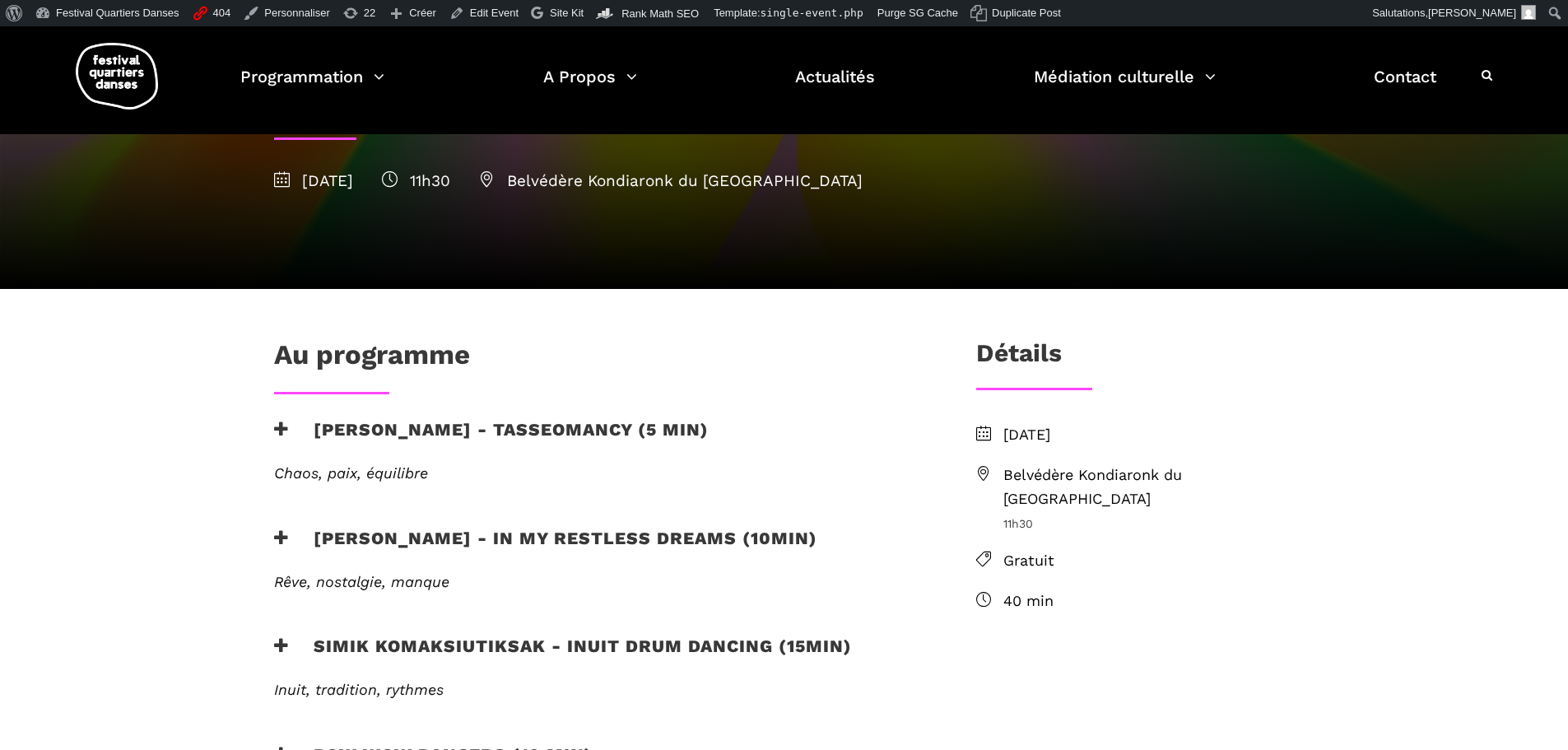
scroll to position [247, 0]
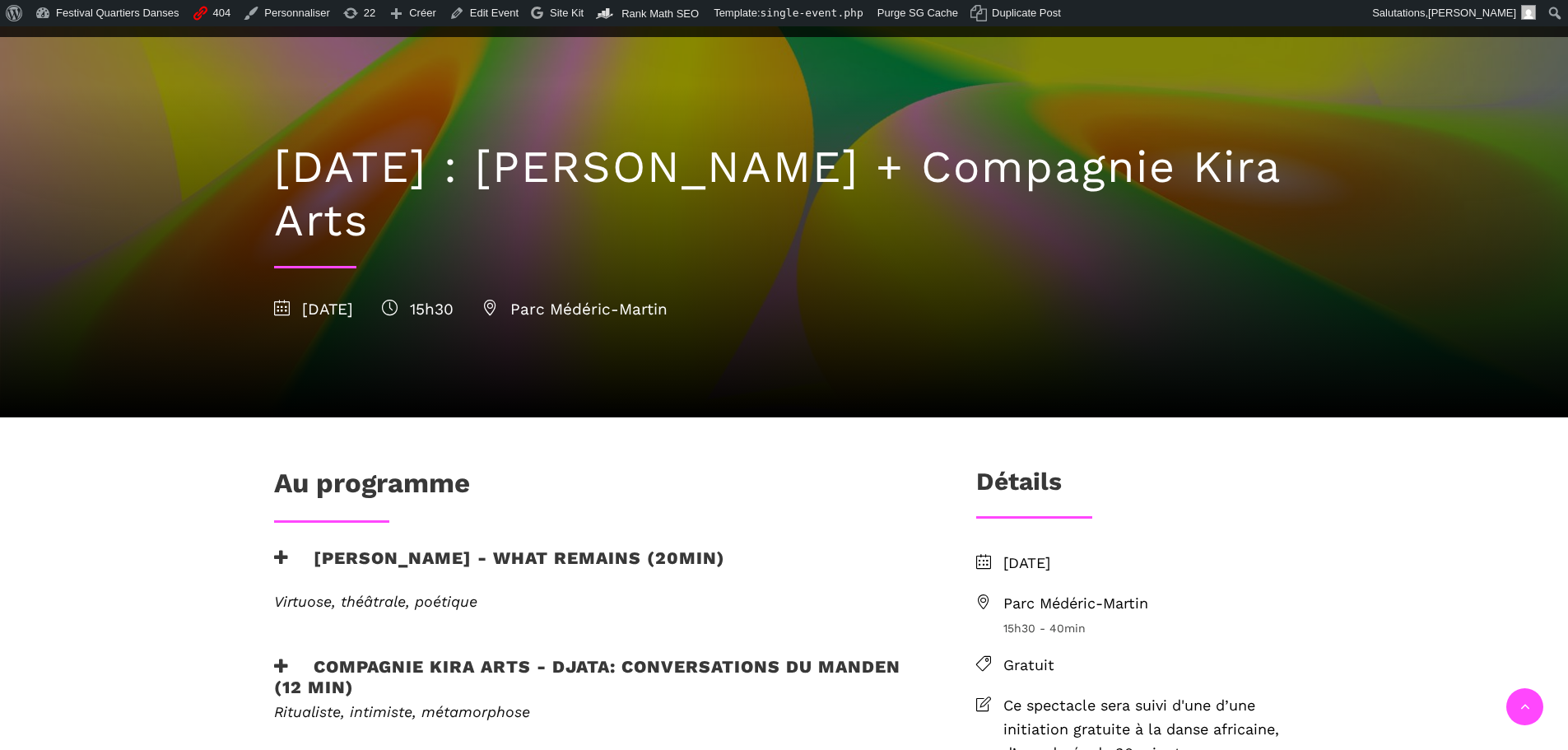
scroll to position [329, 0]
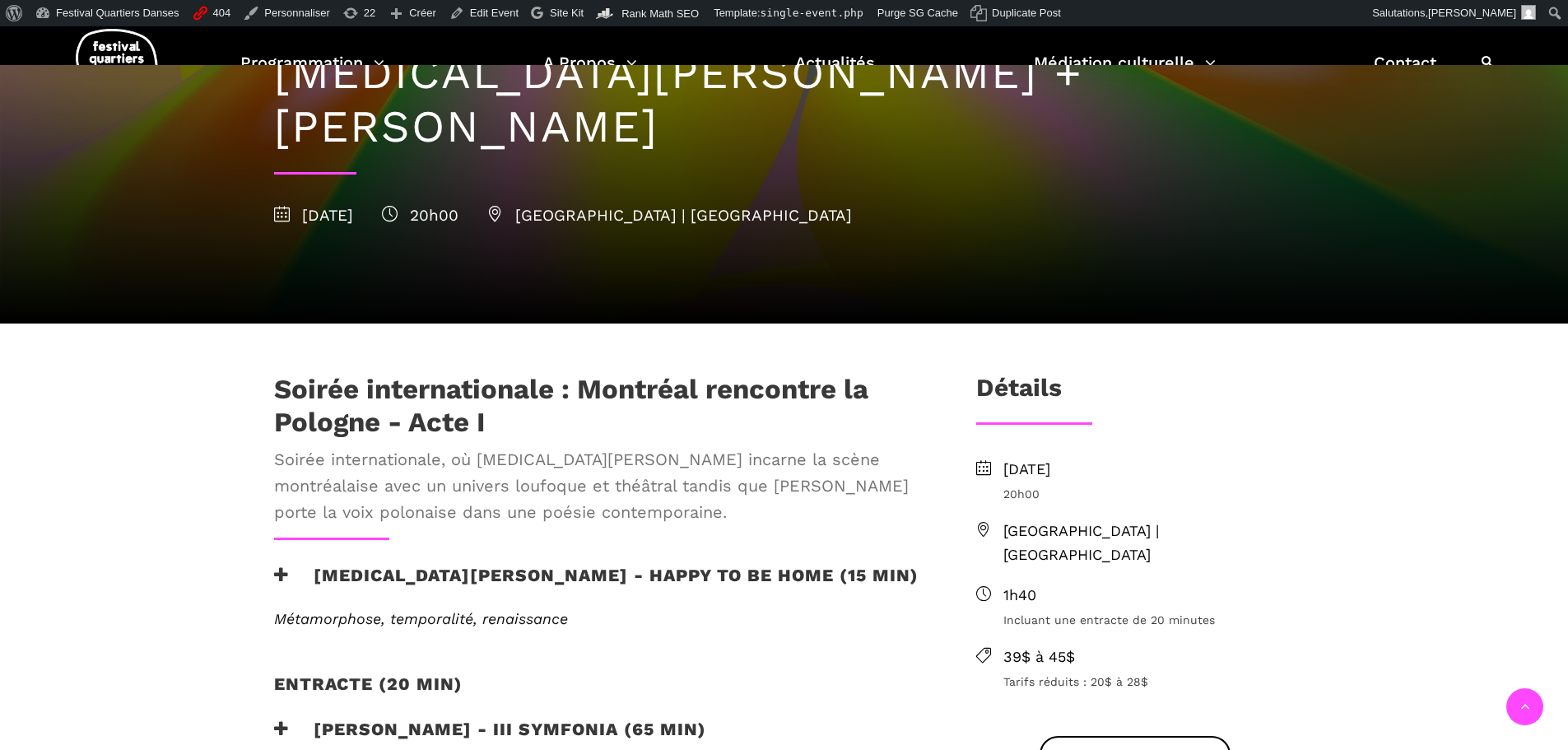
scroll to position [411, 0]
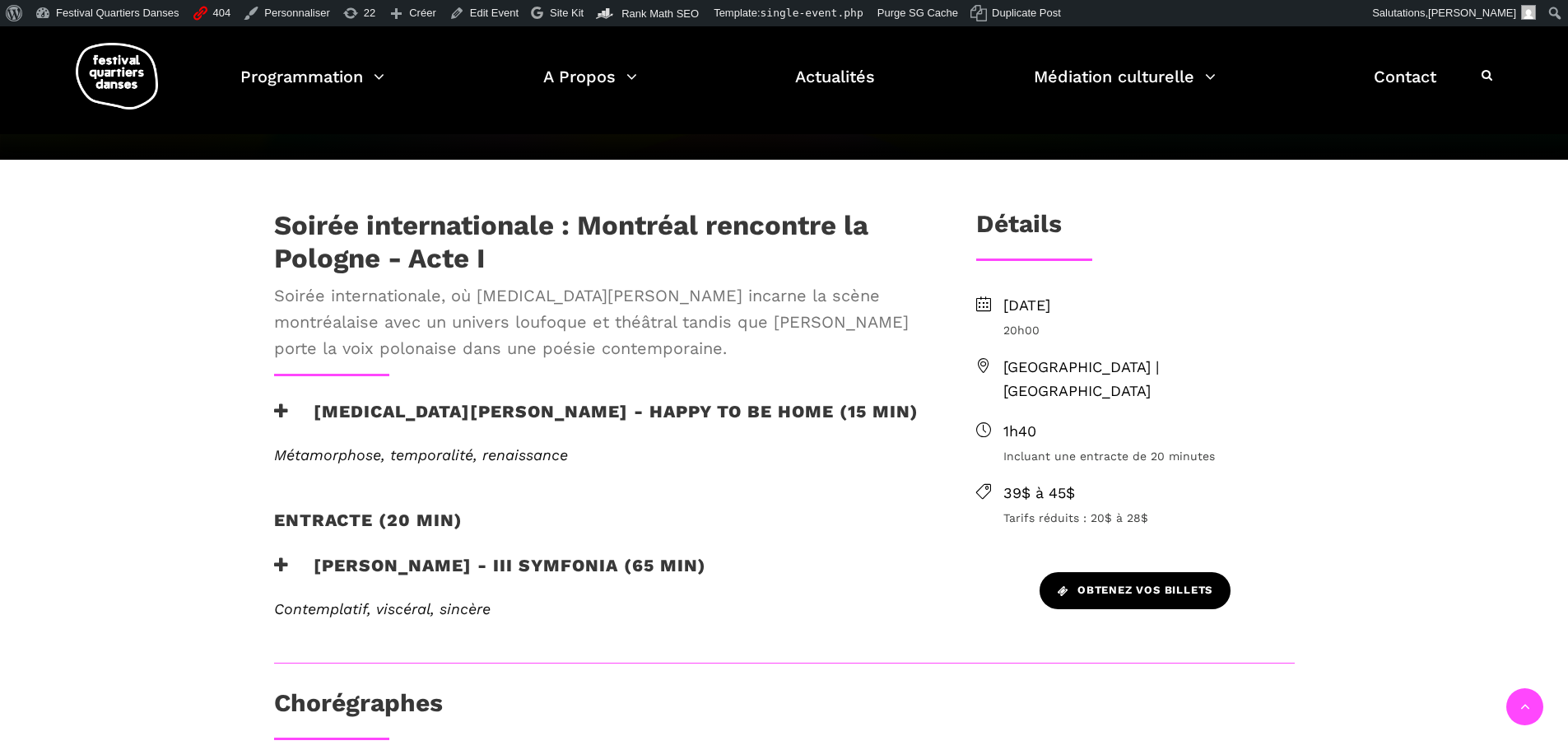
click at [1157, 582] on span "Obtenez vos billets" at bounding box center [1135, 590] width 154 height 18
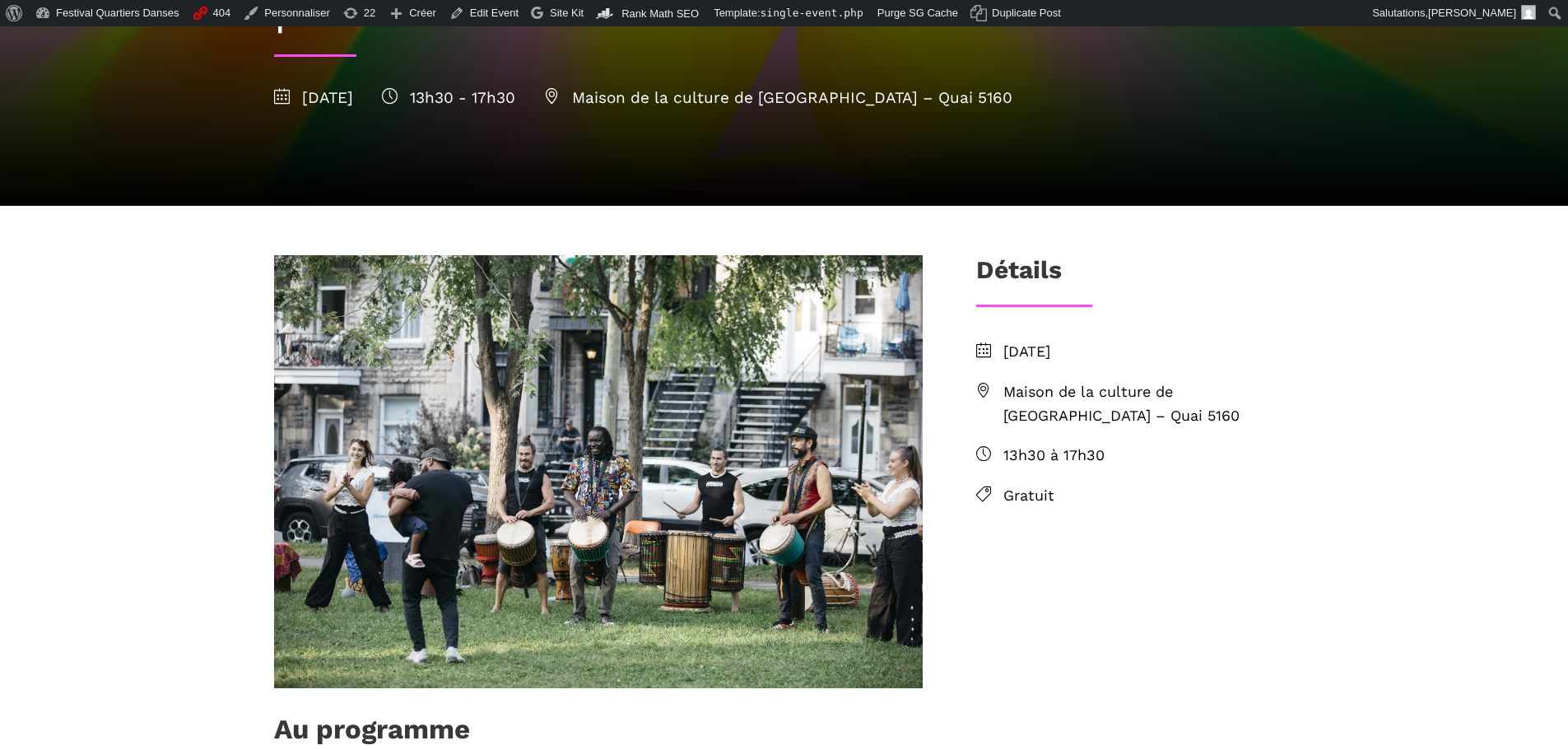
scroll to position [411, 0]
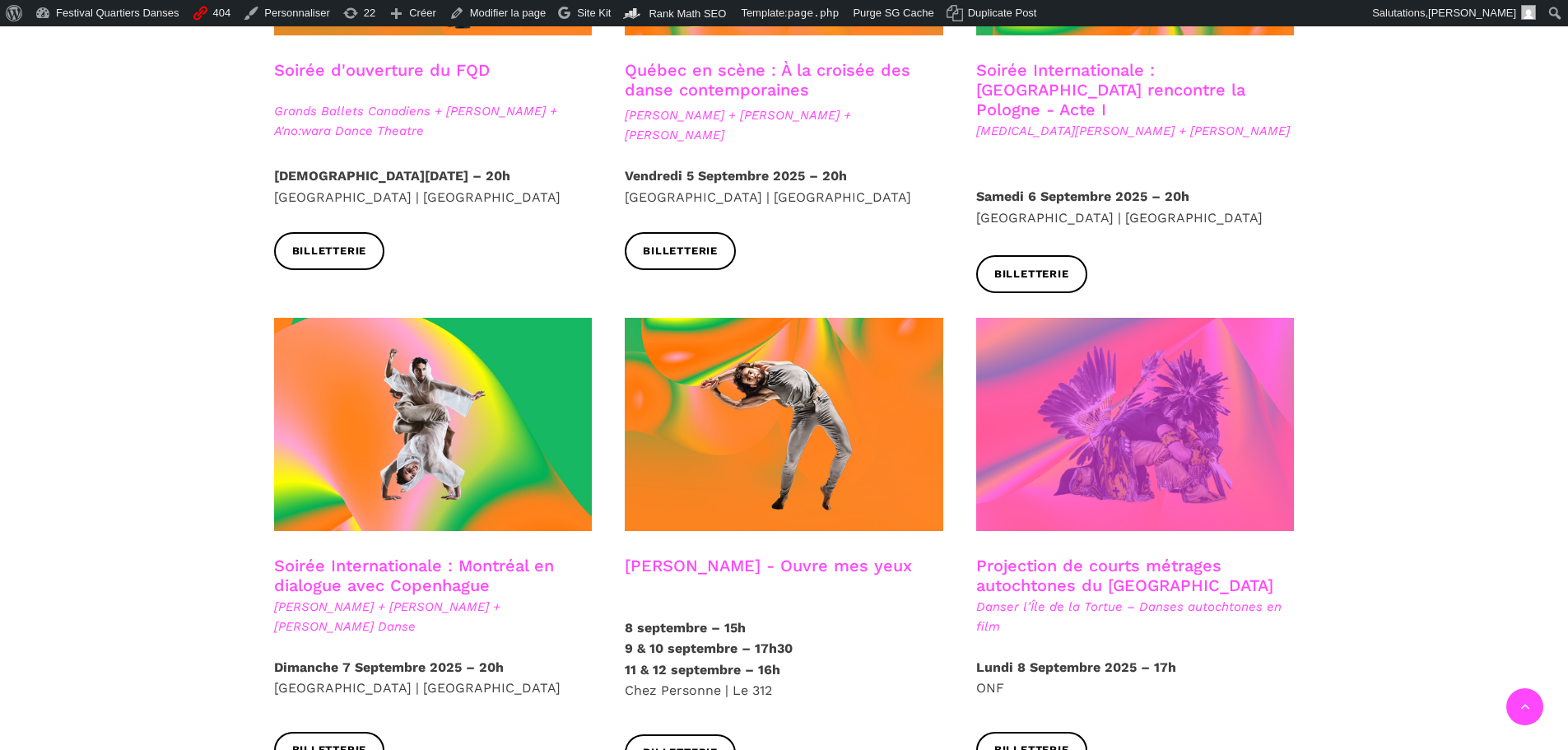
scroll to position [741, 0]
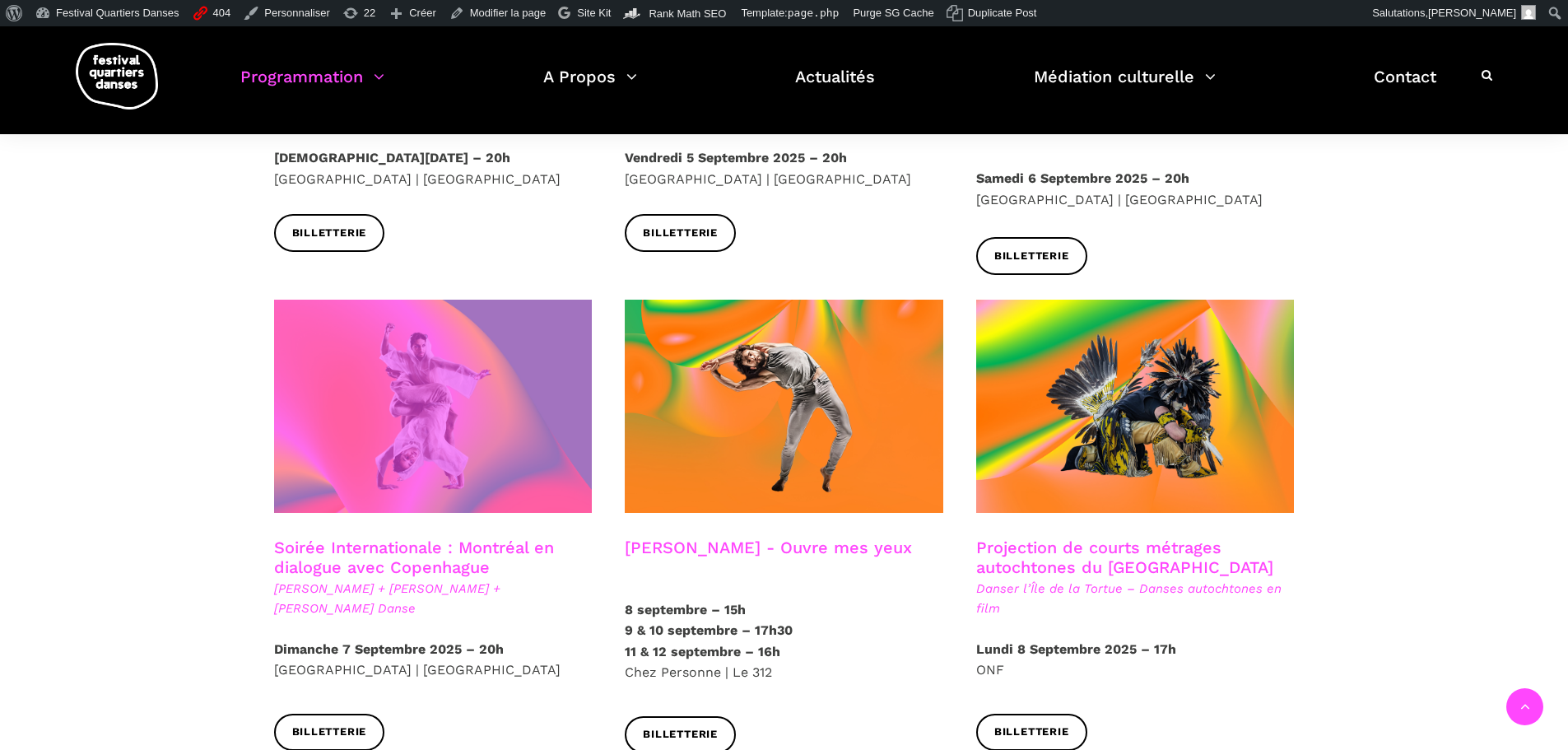
click at [368, 424] on span at bounding box center [433, 405] width 319 height 213
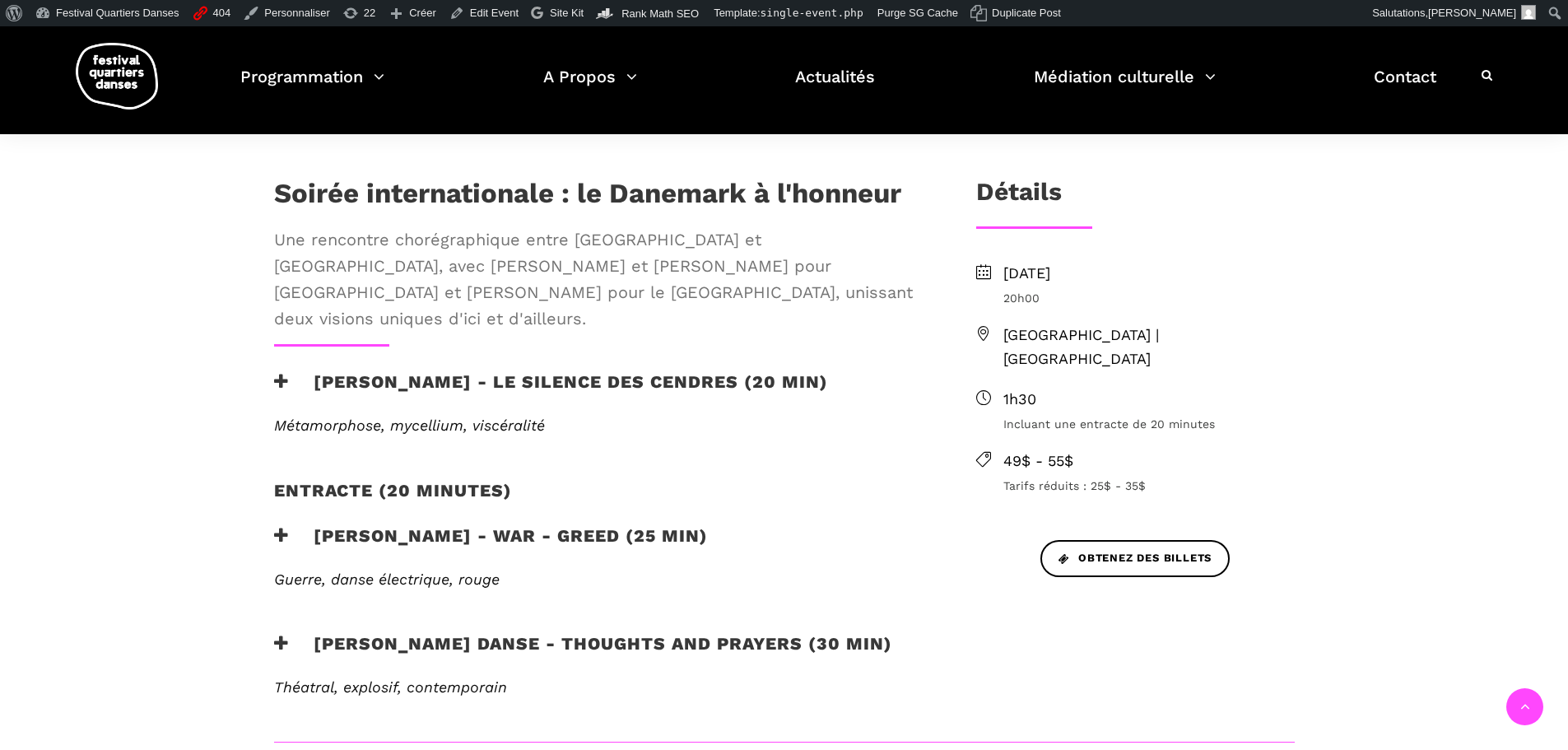
scroll to position [494, 0]
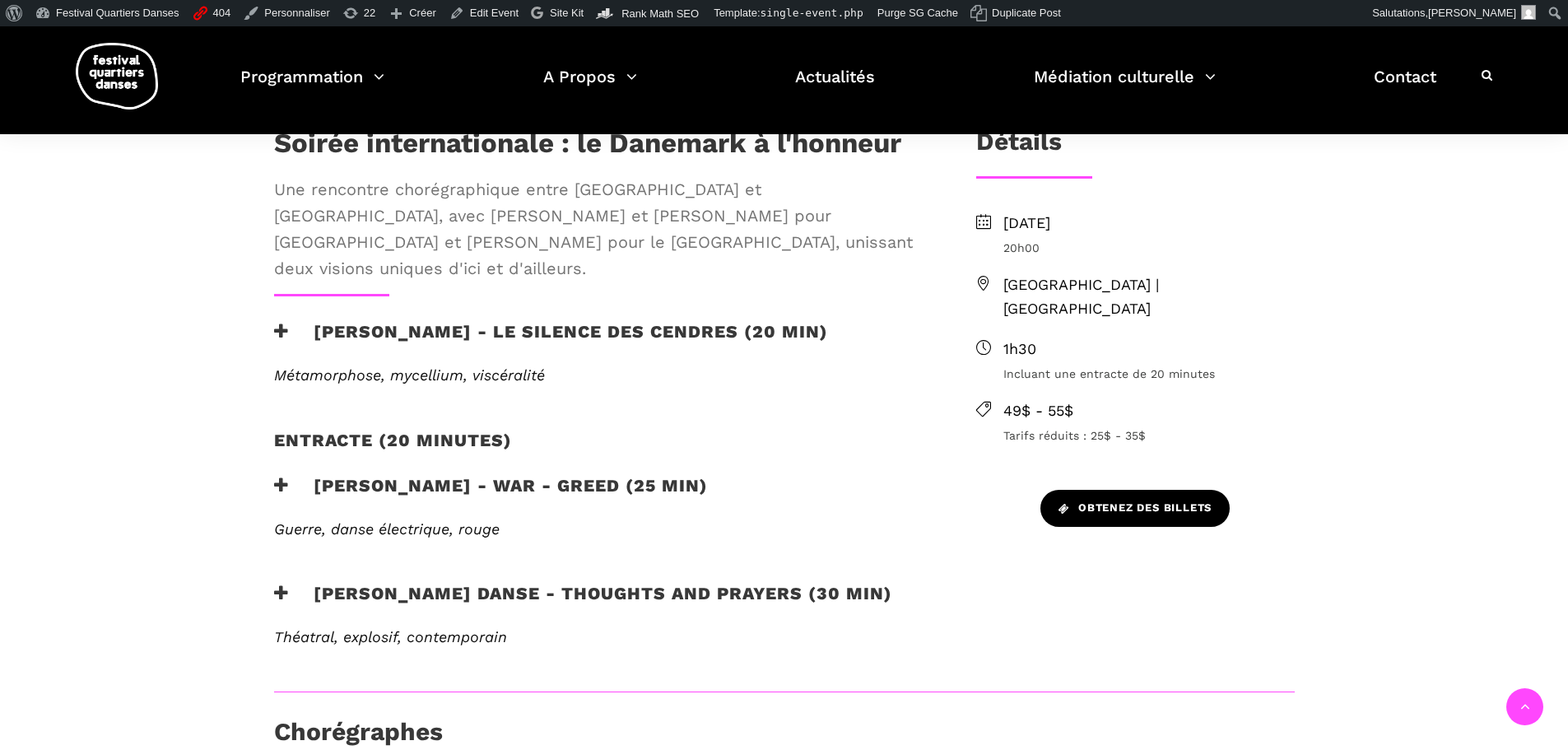
click at [1125, 500] on span "Obtenez des billets" at bounding box center [1136, 508] width 153 height 18
click at [1109, 500] on span "Obtenez des billets" at bounding box center [1136, 508] width 153 height 18
click at [1162, 495] on link "Obtenez des billets" at bounding box center [1135, 508] width 189 height 37
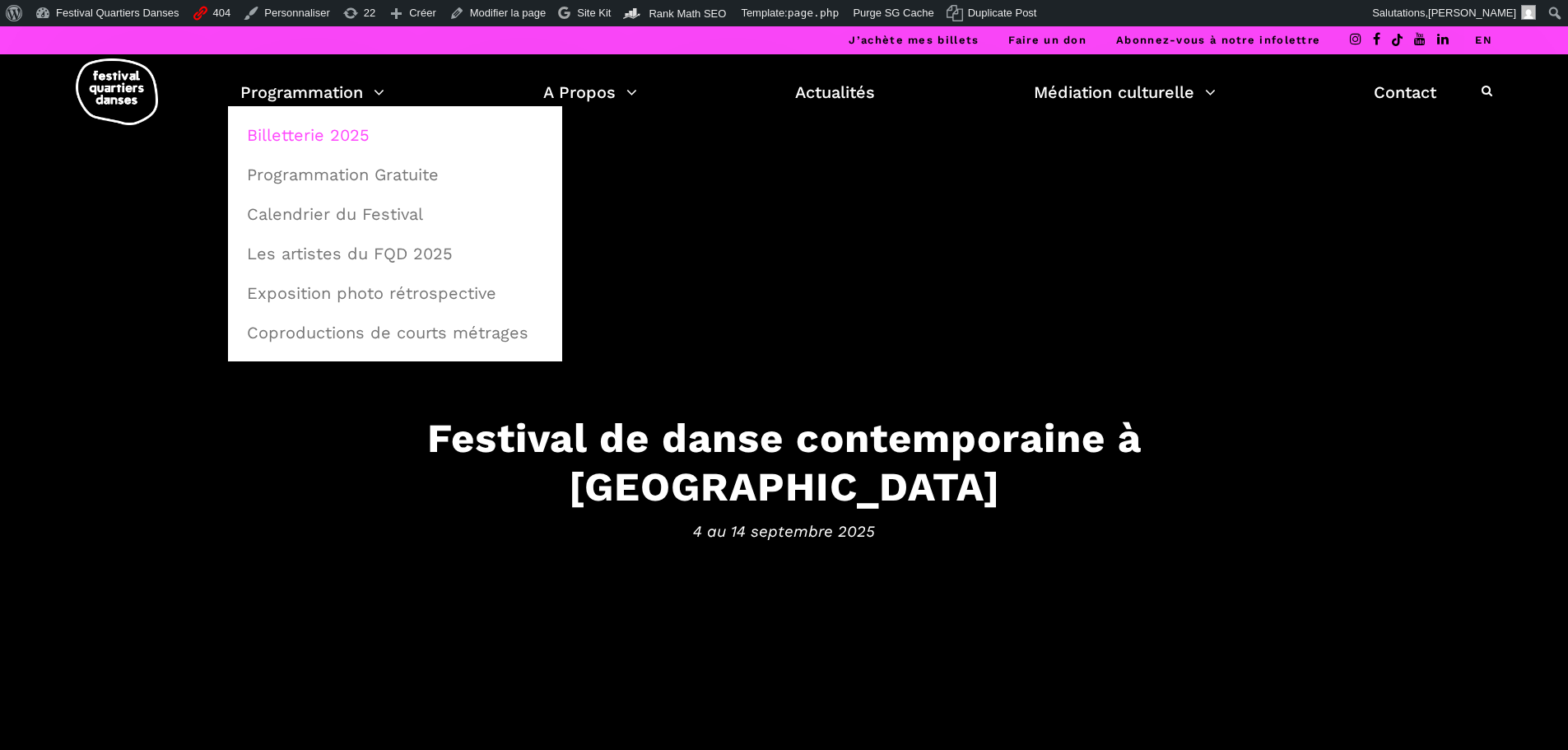
click at [346, 139] on link "Billetterie 2025" at bounding box center [395, 135] width 316 height 38
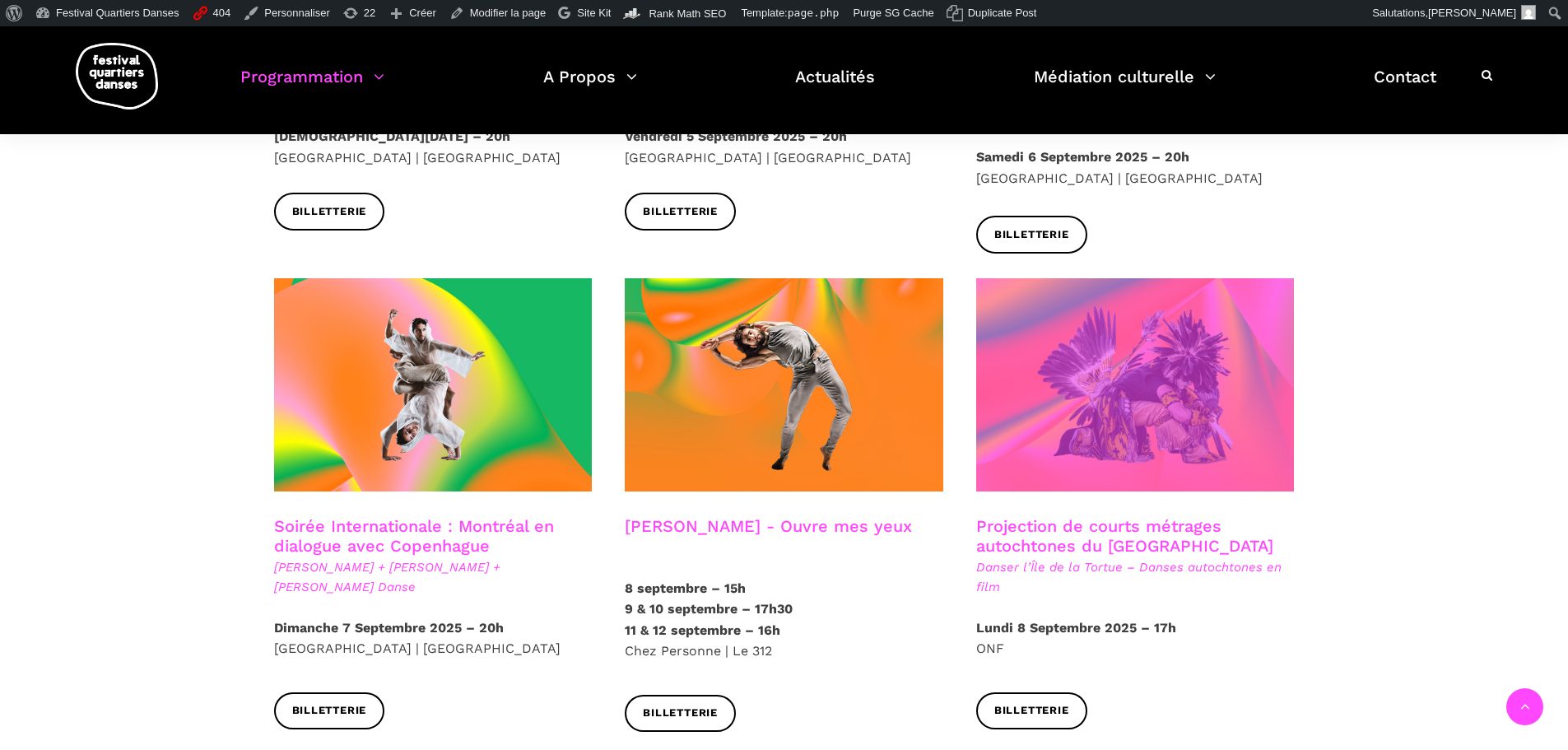
scroll to position [769, 0]
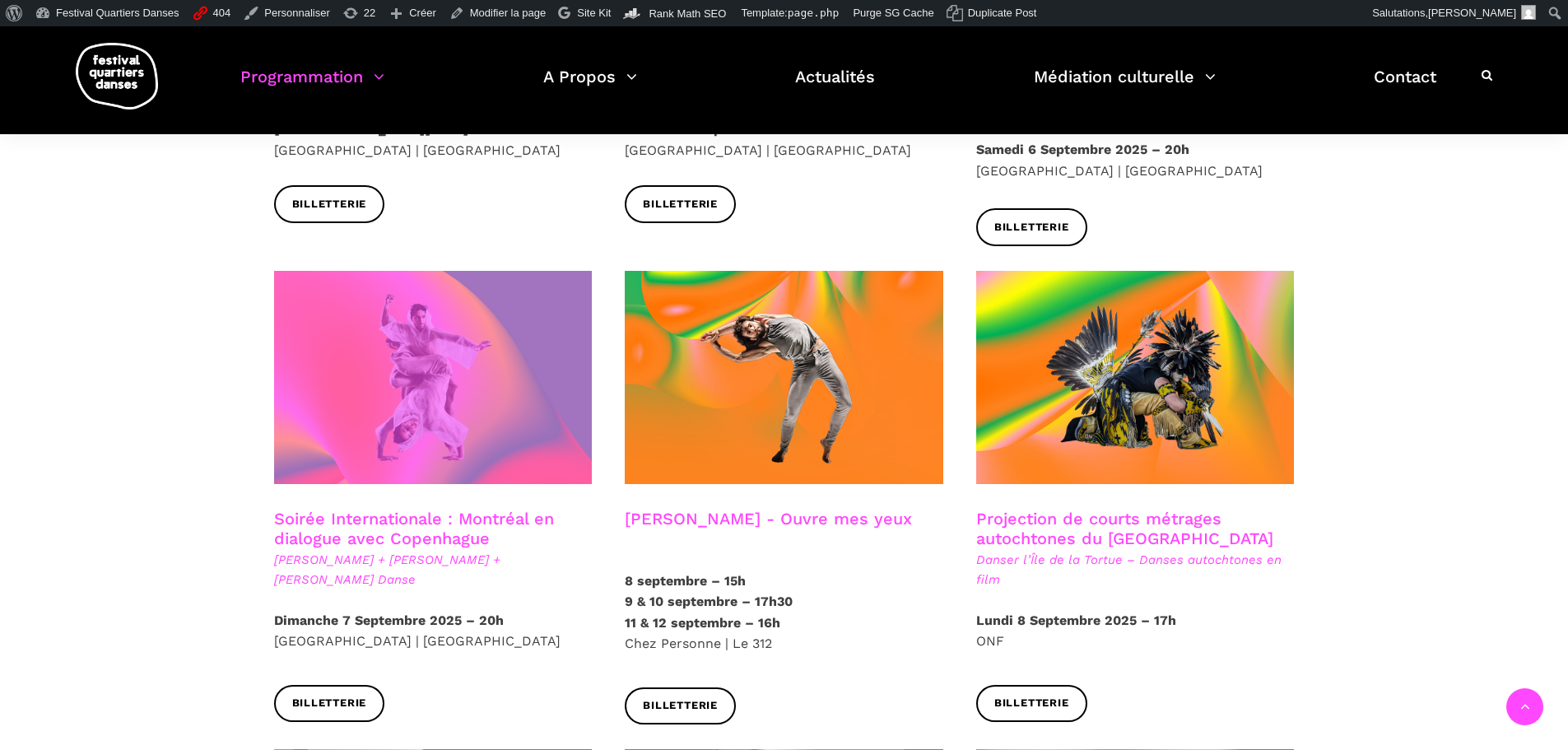
click at [459, 381] on span at bounding box center [433, 377] width 319 height 213
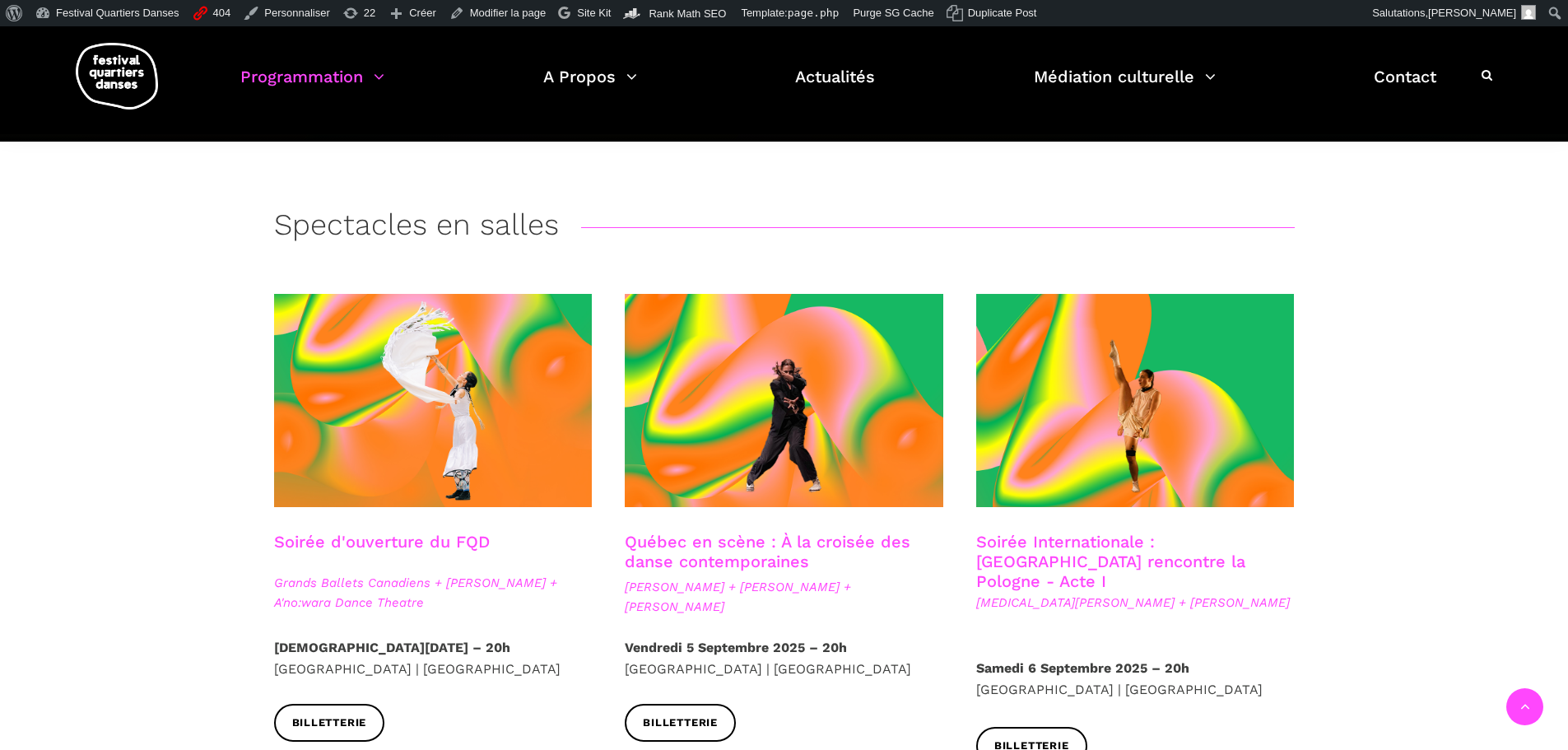
scroll to position [111, 0]
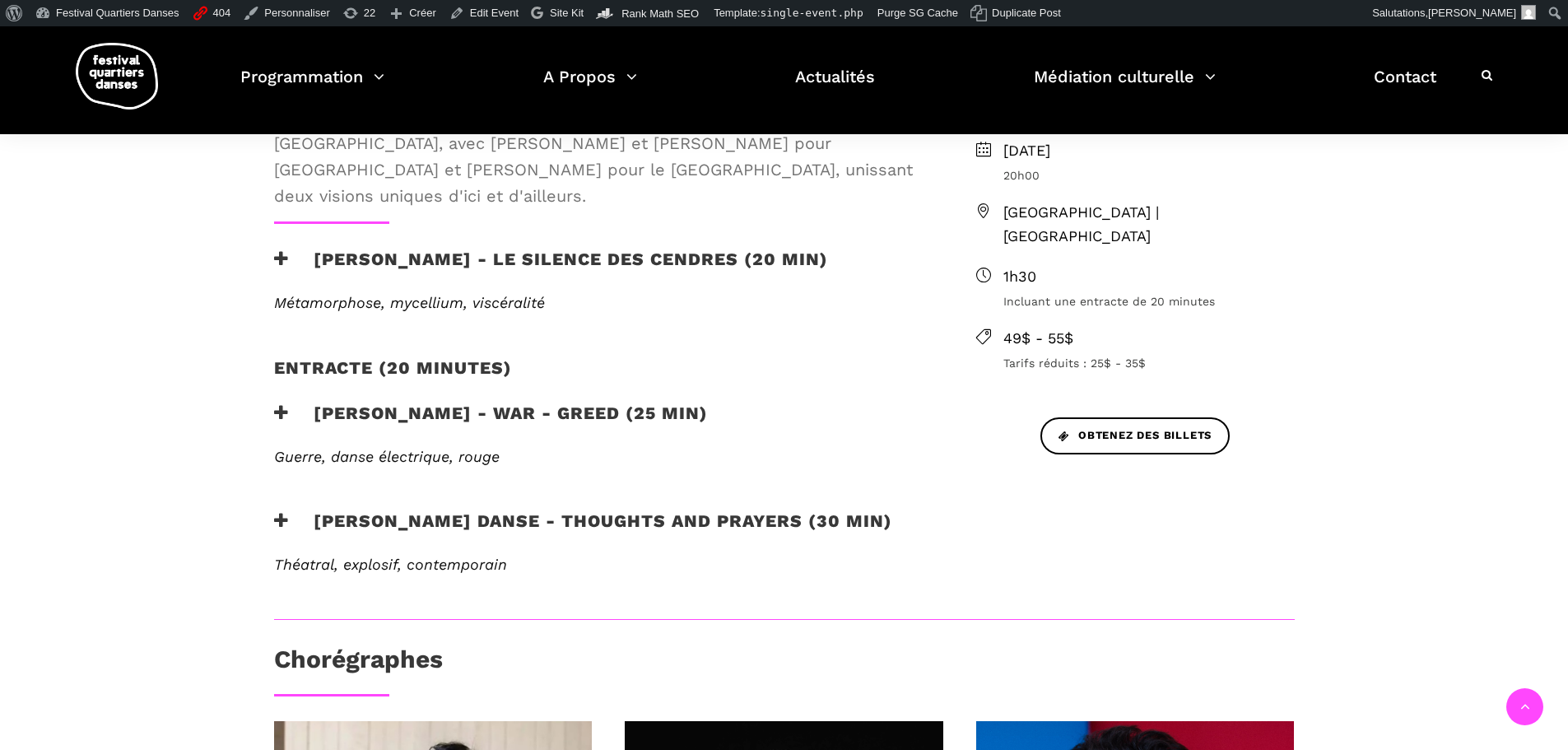
scroll to position [576, 0]
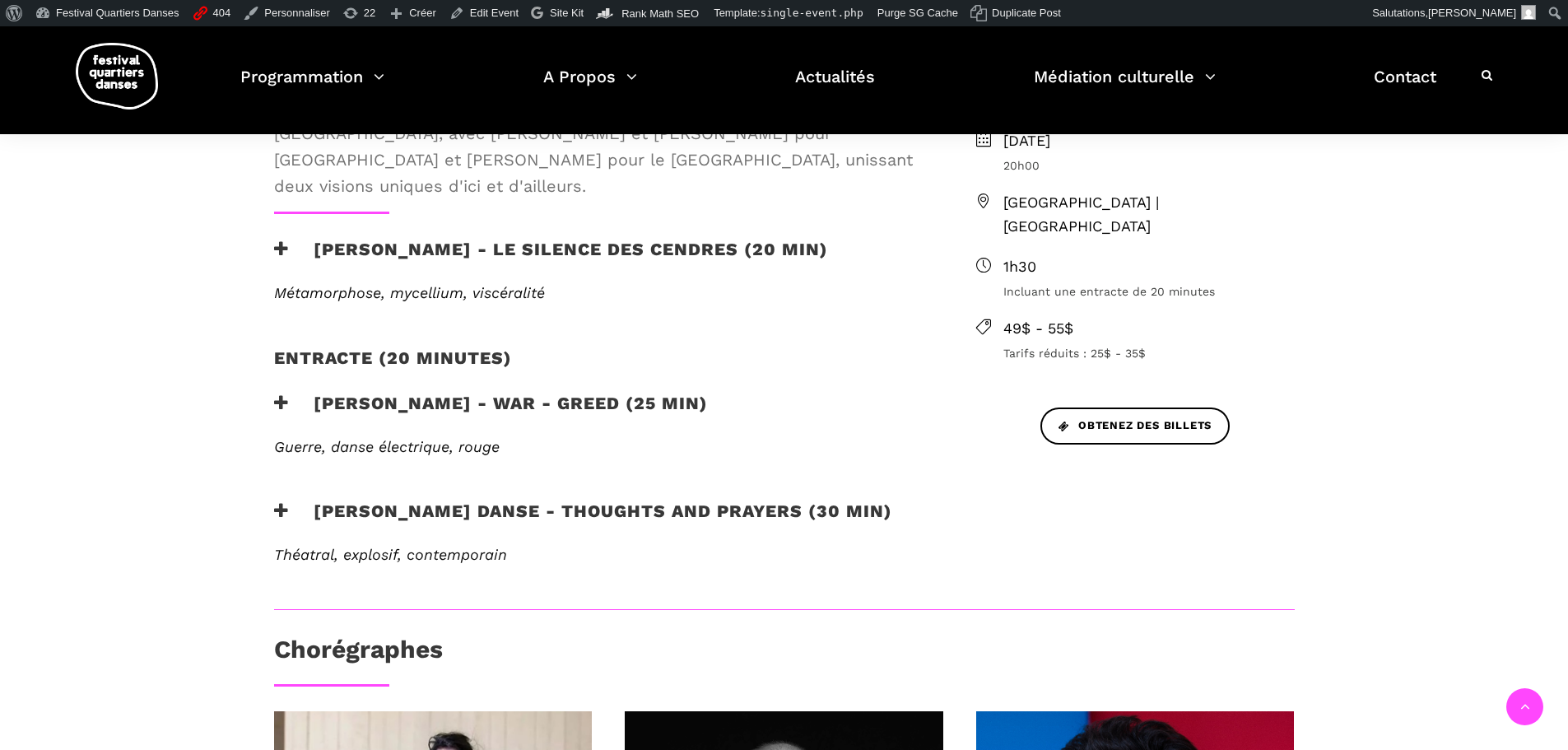
click at [560, 501] on h3 "Skeels Danse - Thoughts and Prayers (30 min)" at bounding box center [583, 521] width 618 height 42
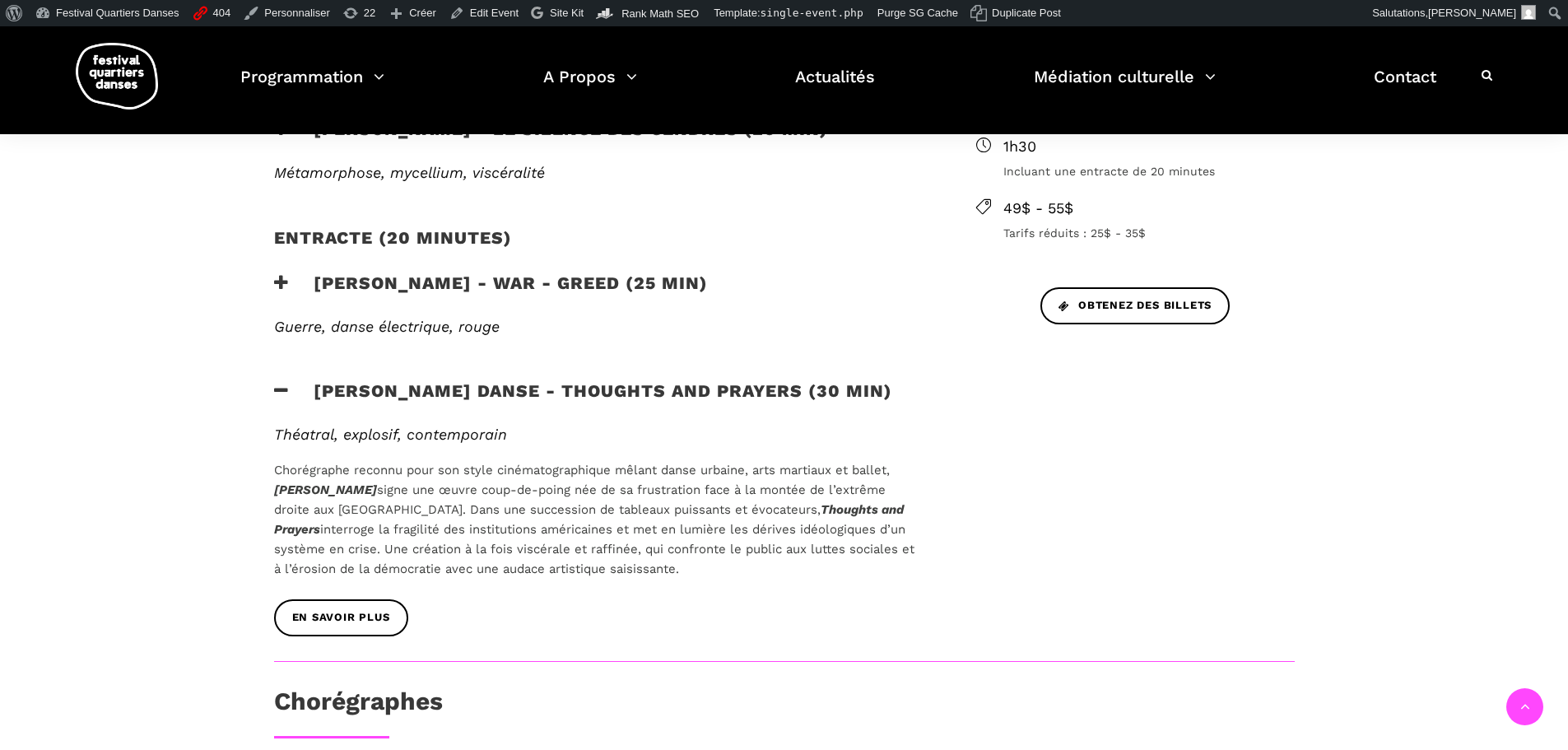
scroll to position [823, 0]
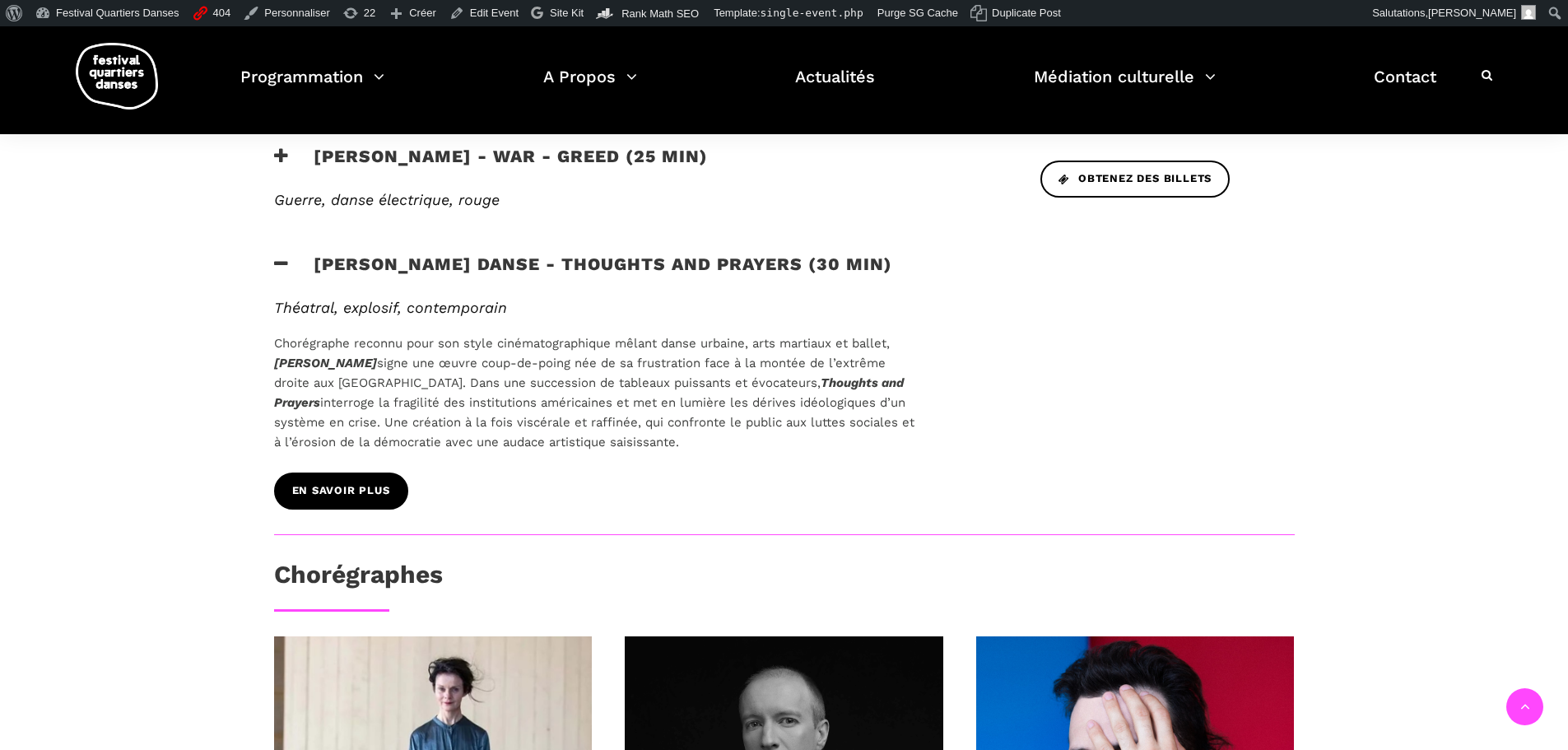
click at [344, 472] on link "En savoir plus" at bounding box center [341, 490] width 134 height 37
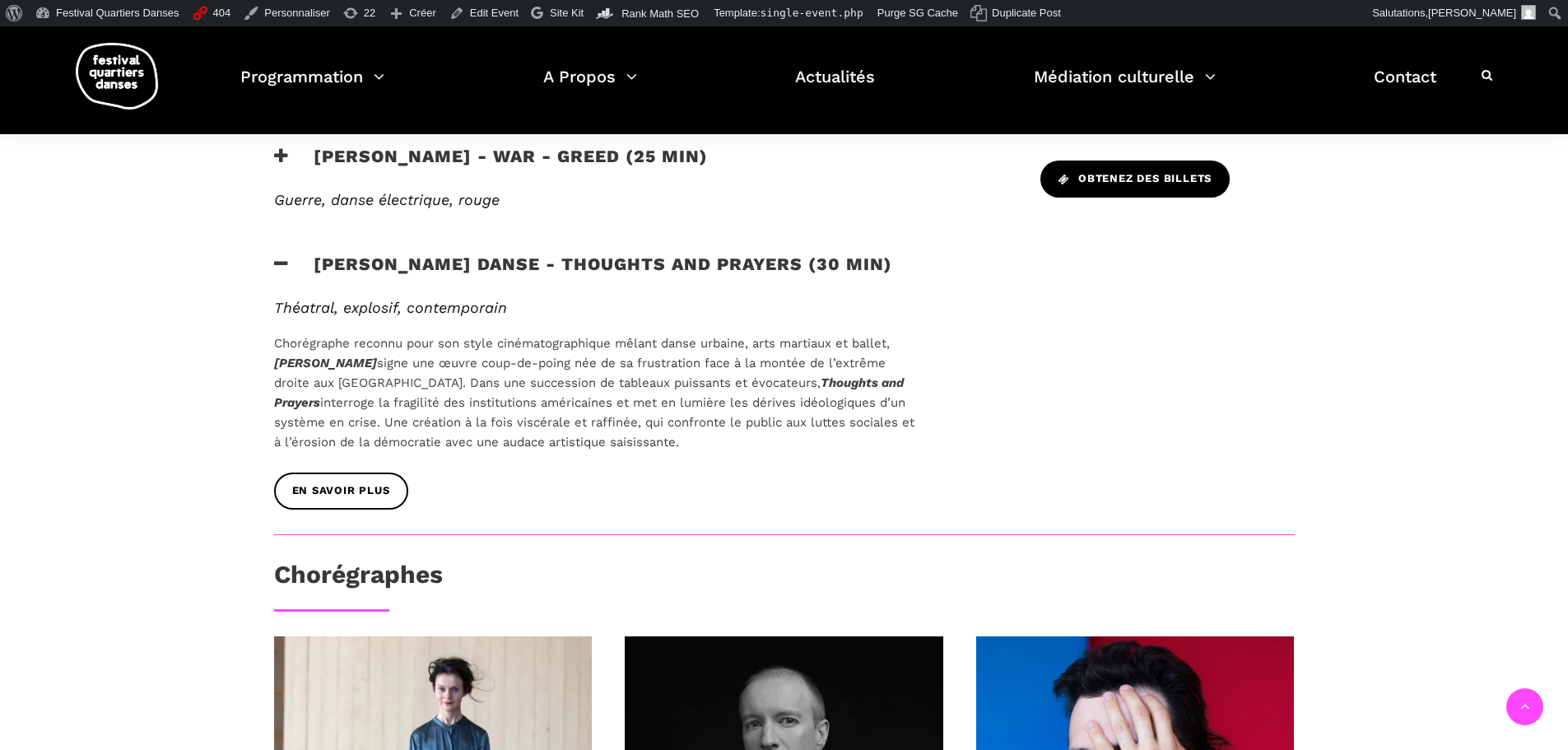
click at [1117, 164] on link "Obtenez des billets" at bounding box center [1135, 179] width 189 height 37
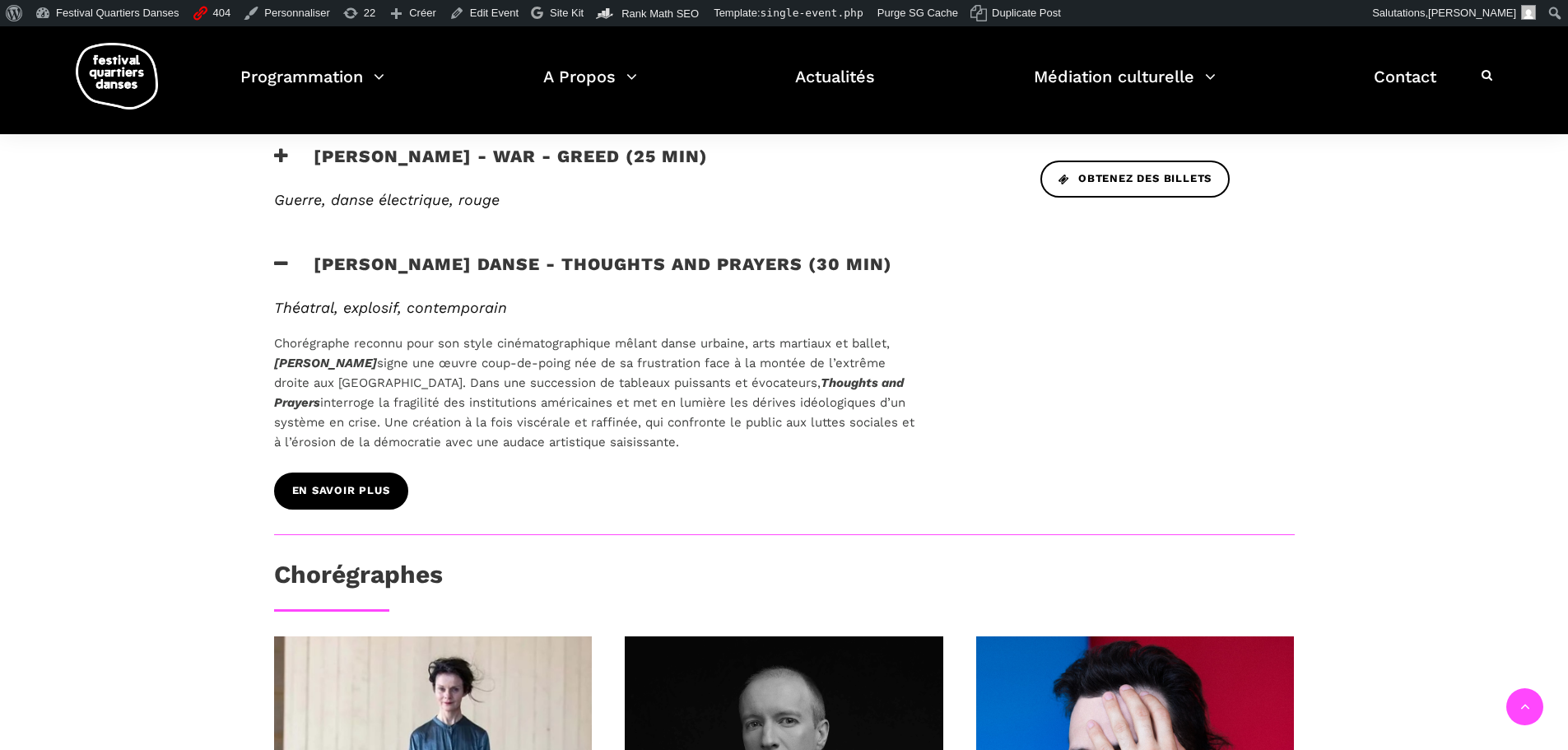
click at [375, 482] on span "En savoir plus" at bounding box center [341, 490] width 98 height 18
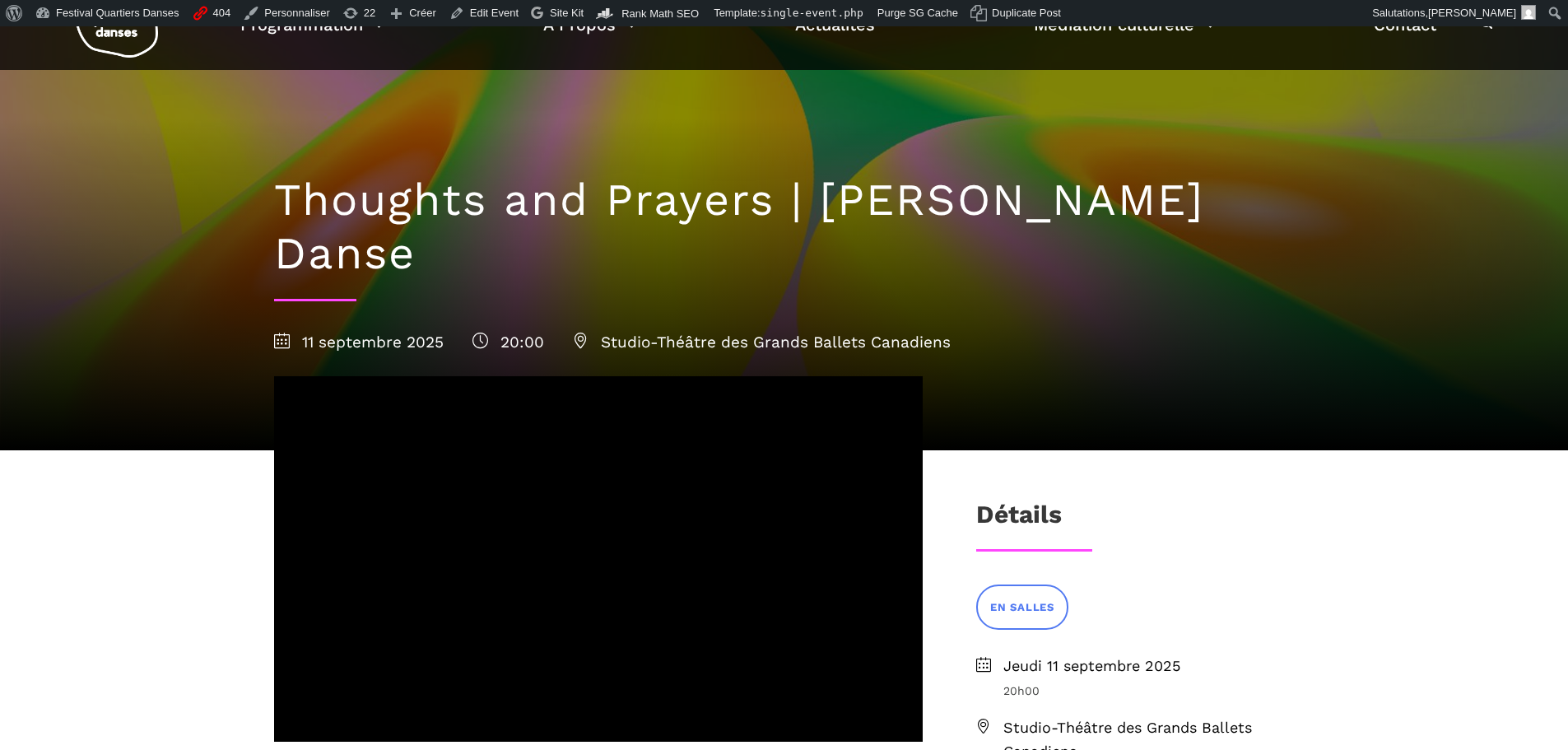
scroll to position [164, 0]
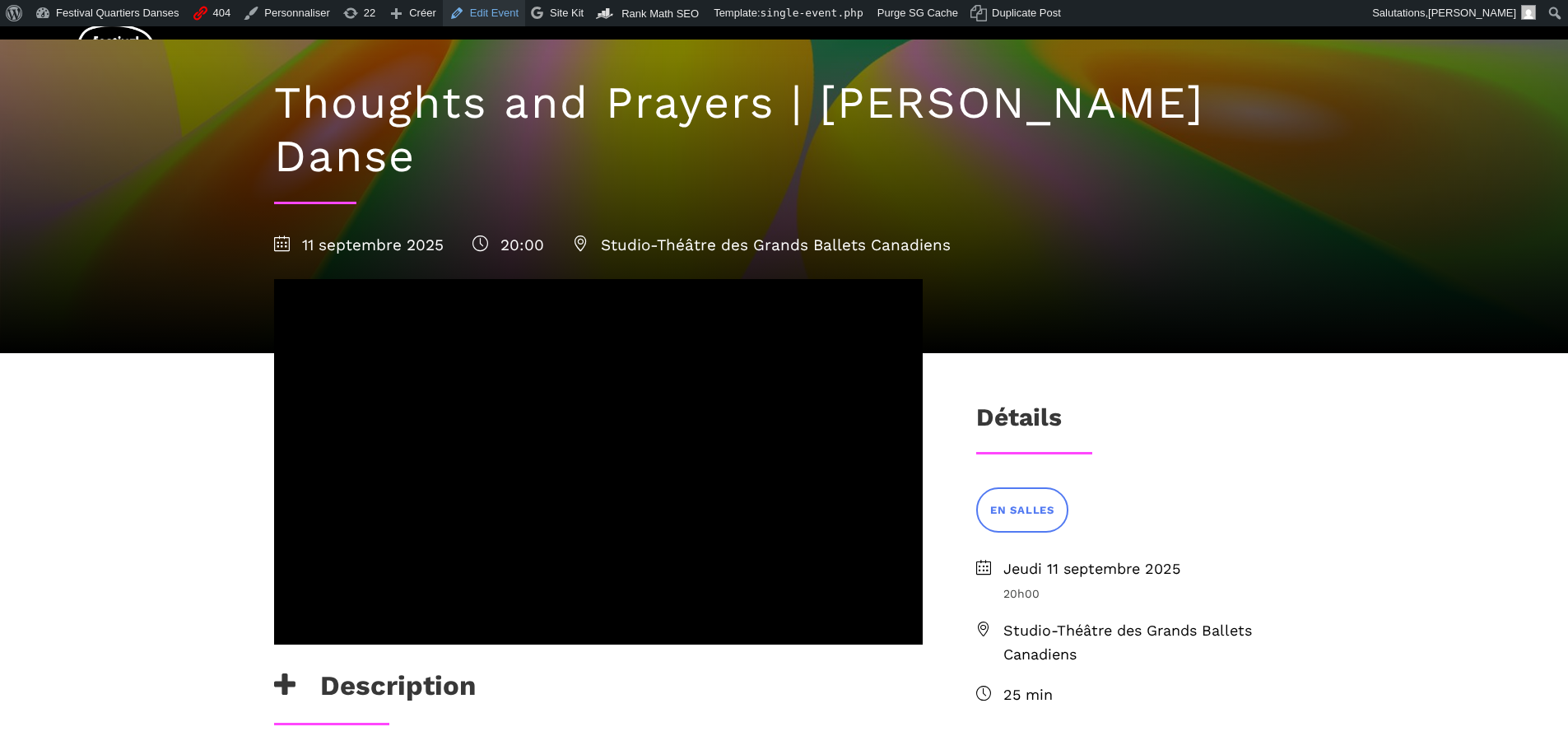
click at [455, 11] on link "Edit Event" at bounding box center [483, 13] width 82 height 27
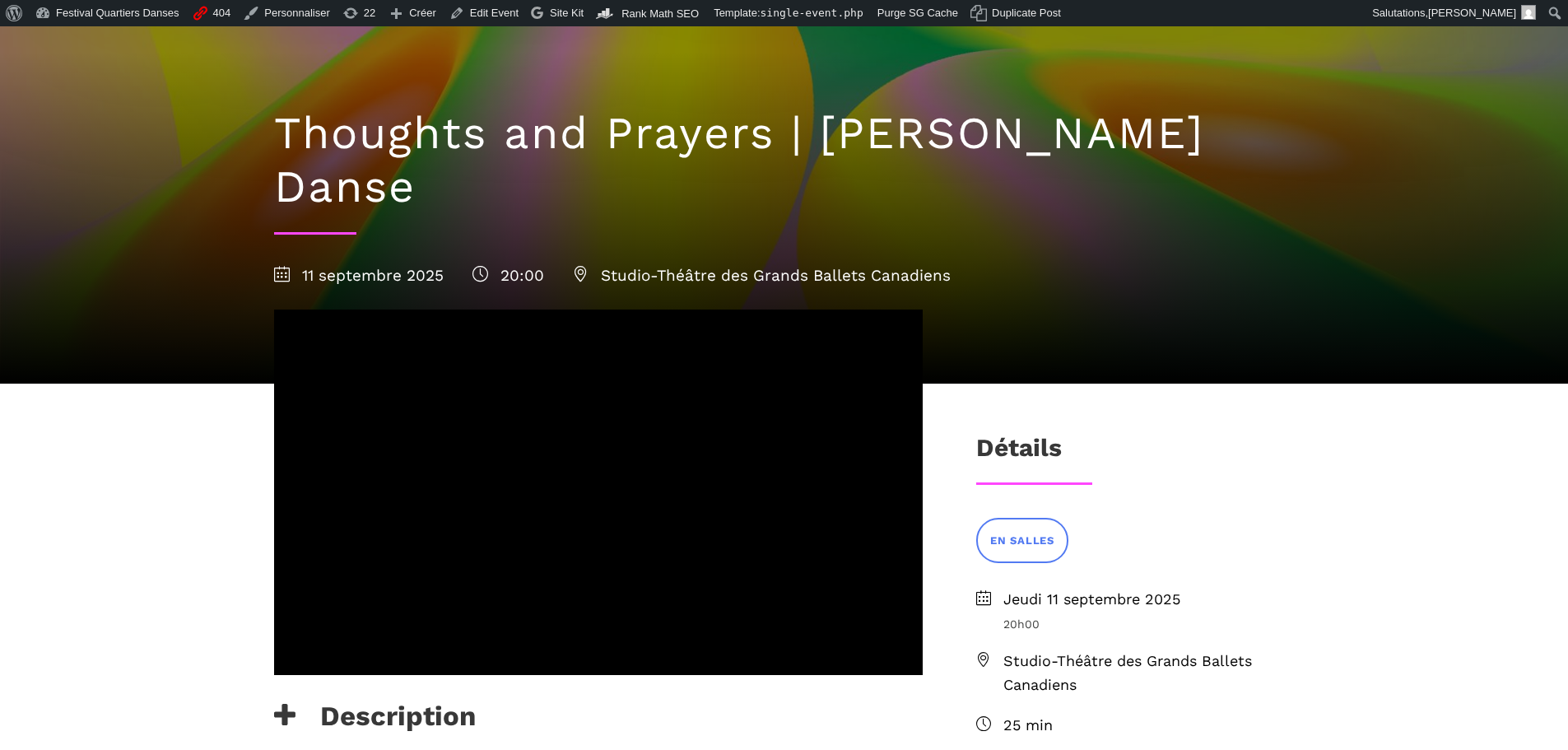
scroll to position [164, 0]
